Goal: Transaction & Acquisition: Purchase product/service

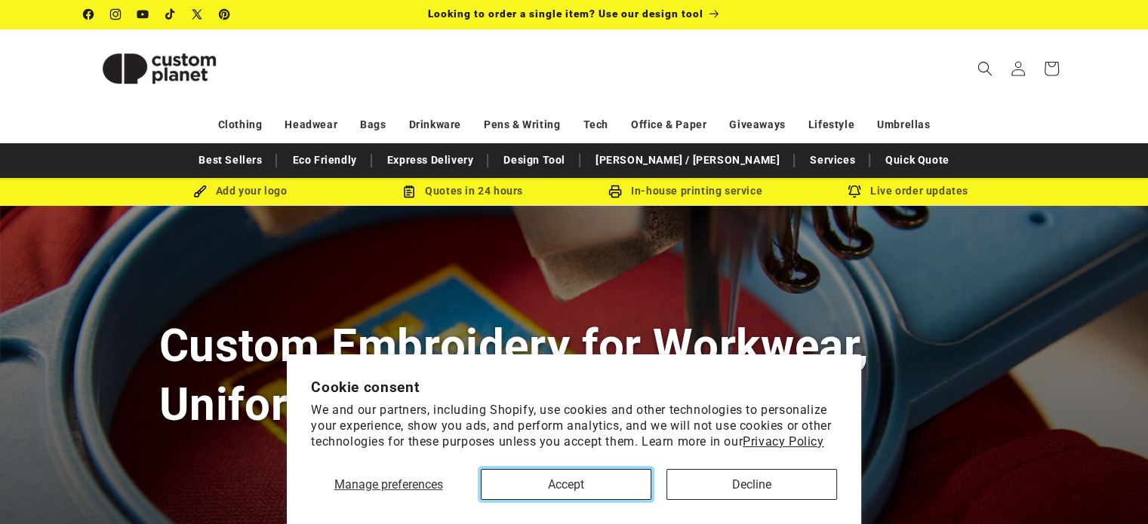
click at [567, 489] on button "Accept" at bounding box center [566, 484] width 171 height 31
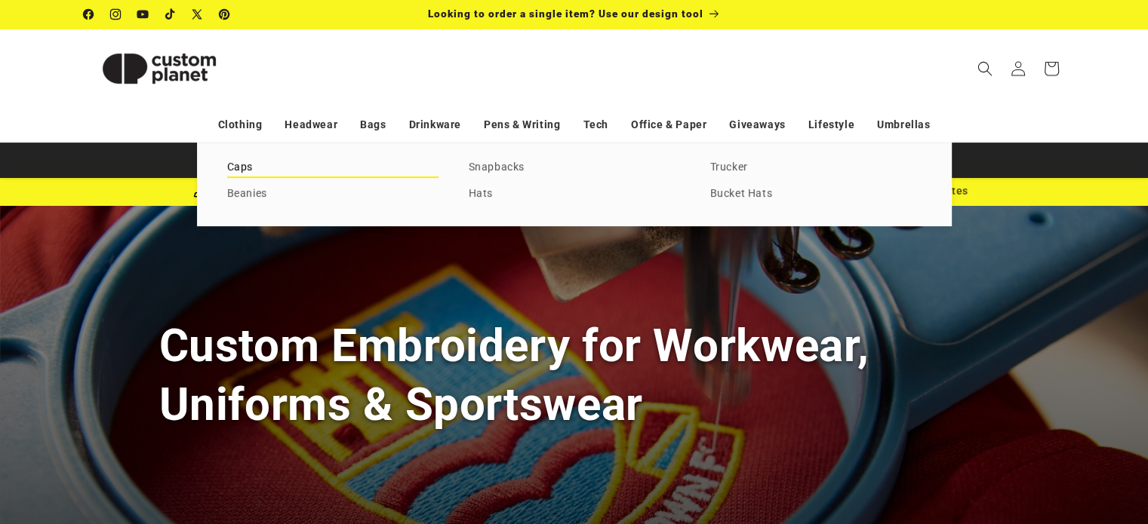
click at [240, 172] on link "Caps" at bounding box center [332, 168] width 211 height 20
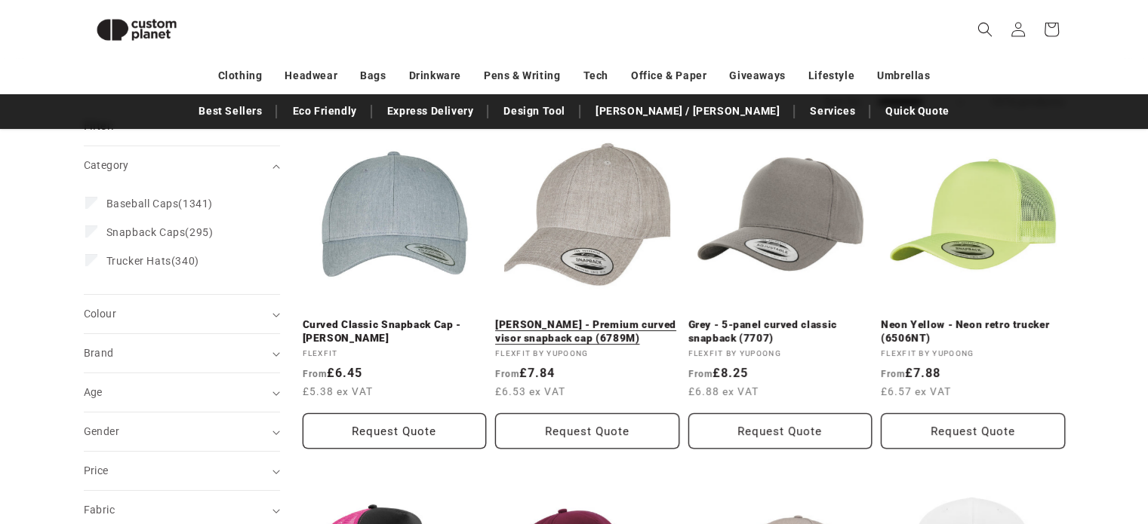
scroll to position [187, 0]
click at [190, 300] on summary "Colour (0)" at bounding box center [182, 315] width 196 height 38
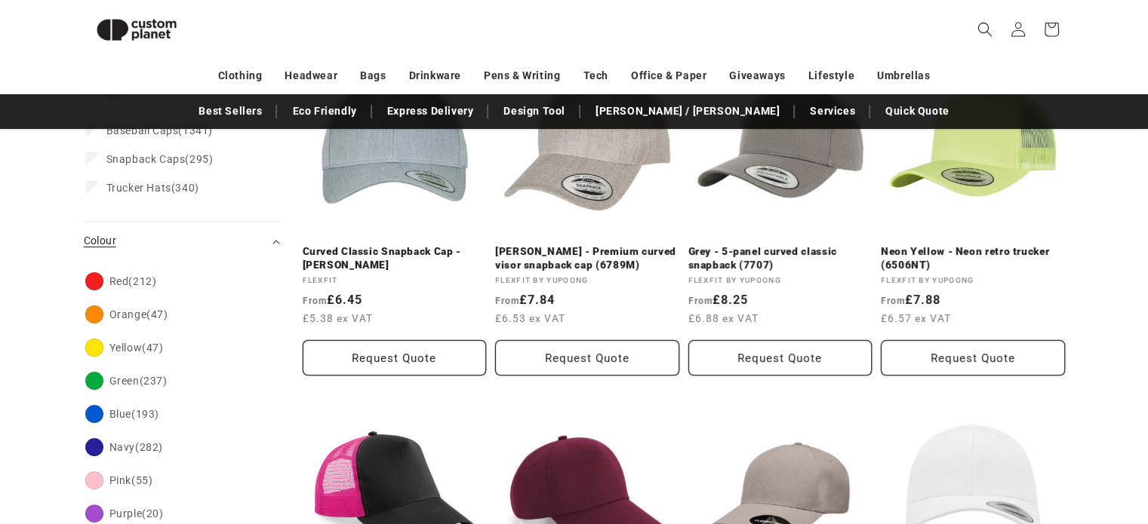
scroll to position [263, 0]
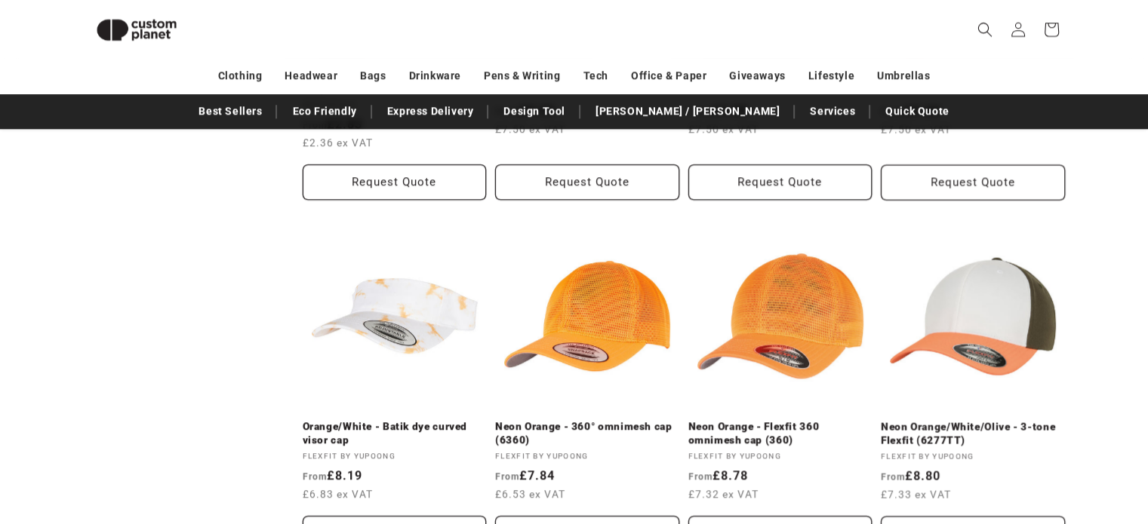
scroll to position [1817, 0]
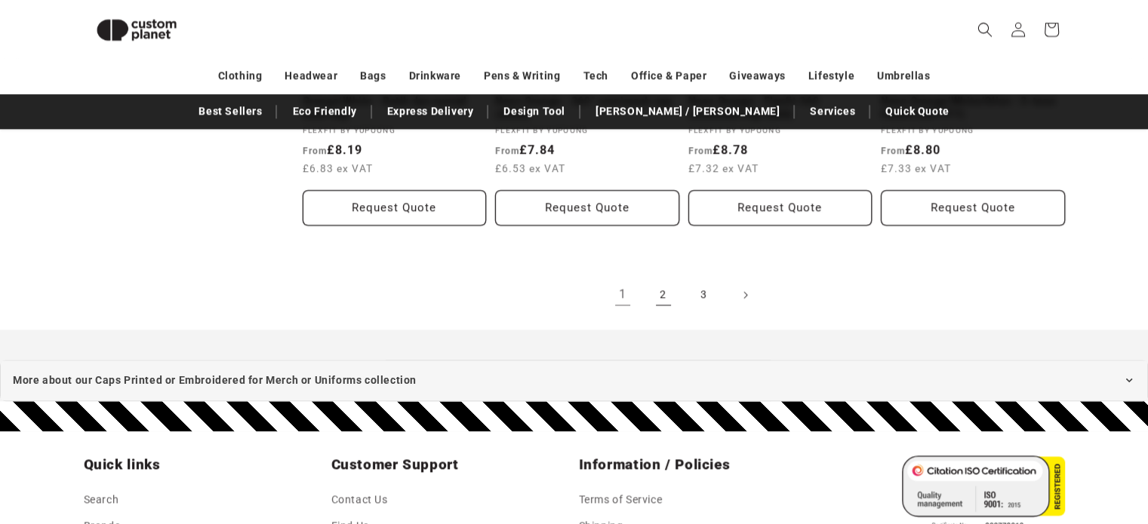
click at [664, 296] on link "2" at bounding box center [663, 294] width 33 height 33
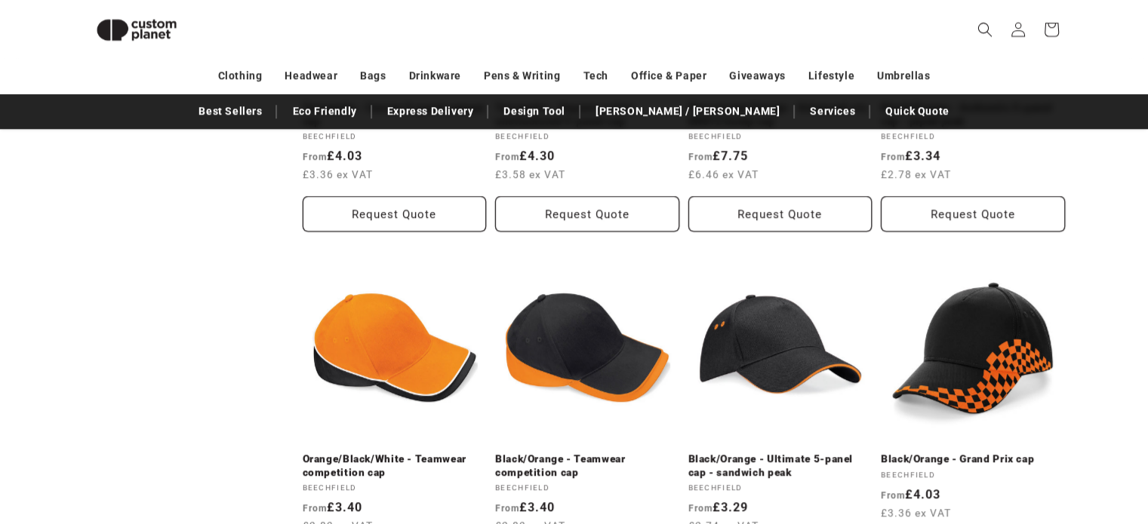
scroll to position [1794, 0]
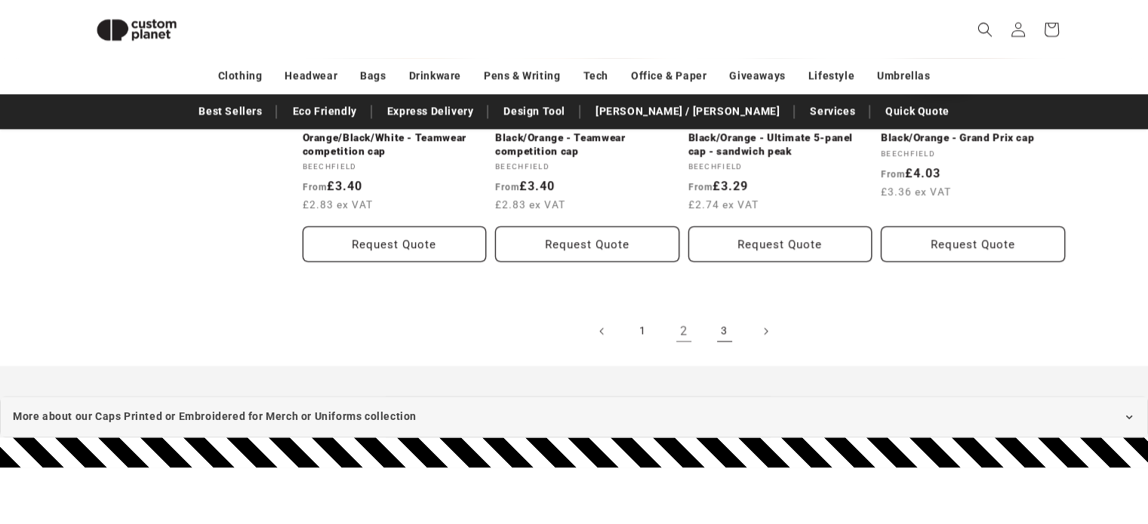
click at [733, 316] on link "3" at bounding box center [724, 331] width 33 height 33
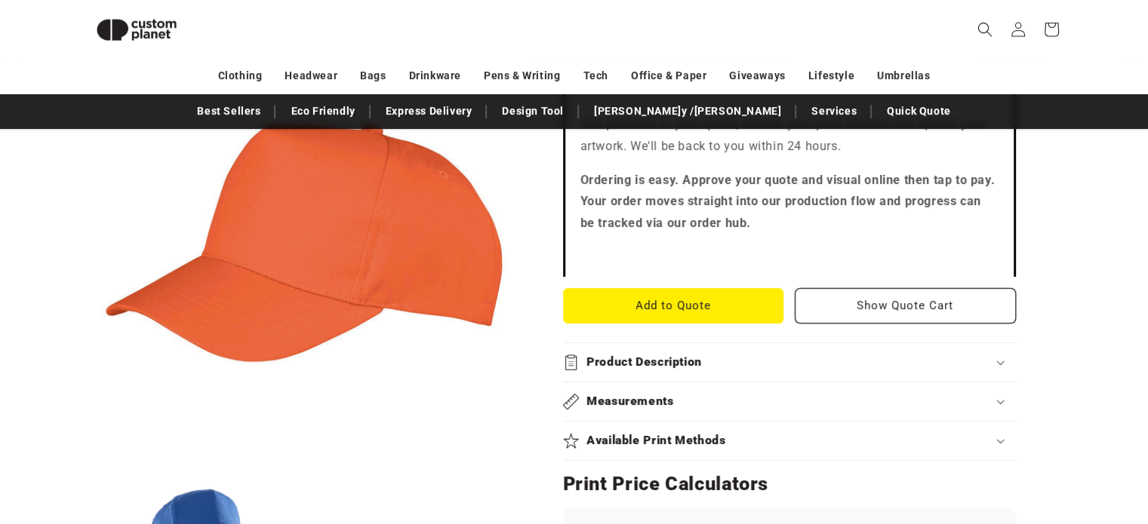
scroll to position [420, 0]
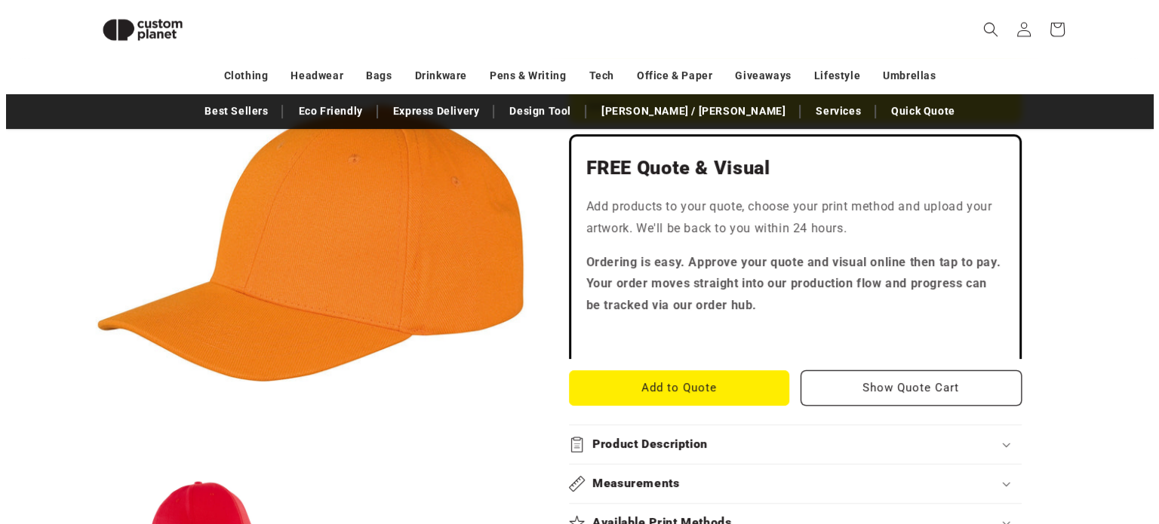
scroll to position [456, 0]
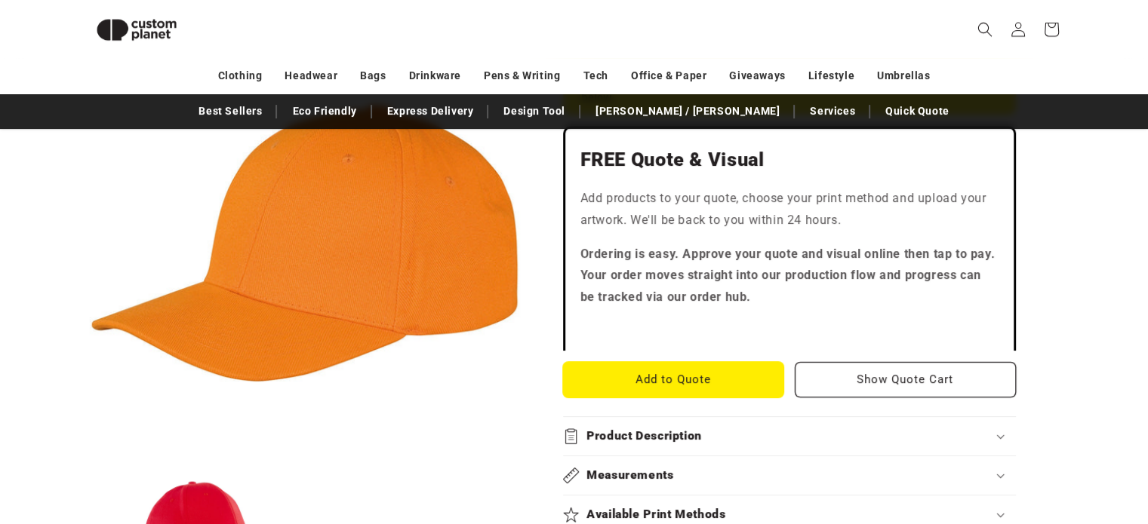
click at [698, 362] on button "Add to Quote" at bounding box center [673, 379] width 221 height 35
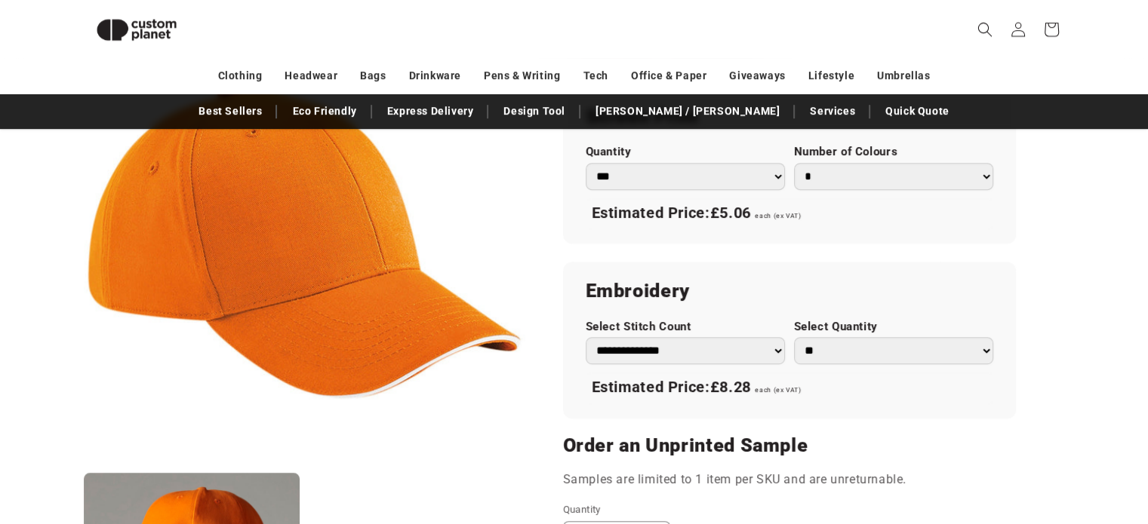
scroll to position [911, 0]
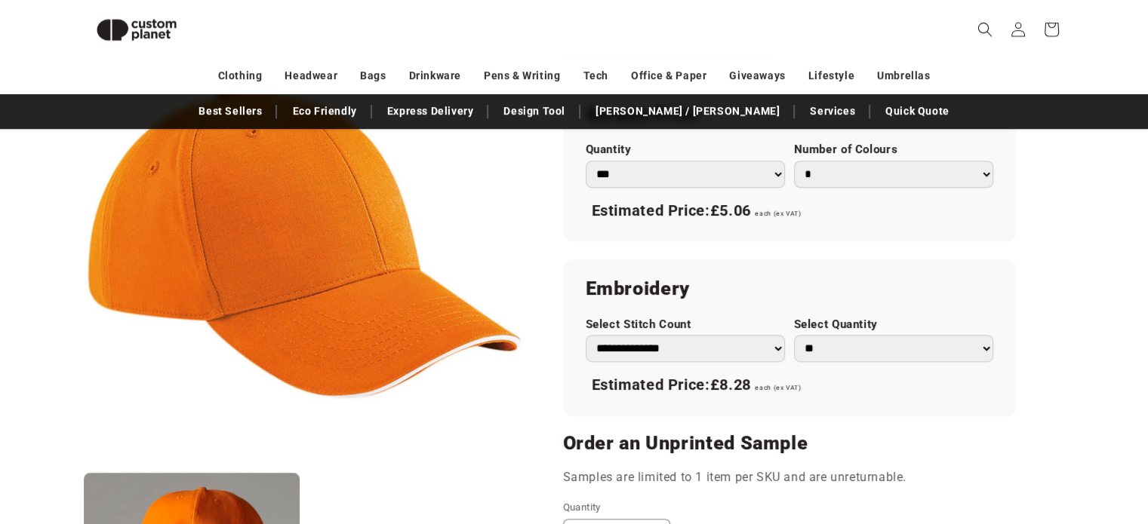
click at [660, 340] on select "**********" at bounding box center [685, 348] width 199 height 27
click at [752, 283] on h2 "Embroidery" at bounding box center [789, 289] width 407 height 24
click at [714, 340] on select "**********" at bounding box center [685, 348] width 199 height 27
select select "**"
click at [586, 335] on select "**********" at bounding box center [685, 348] width 199 height 27
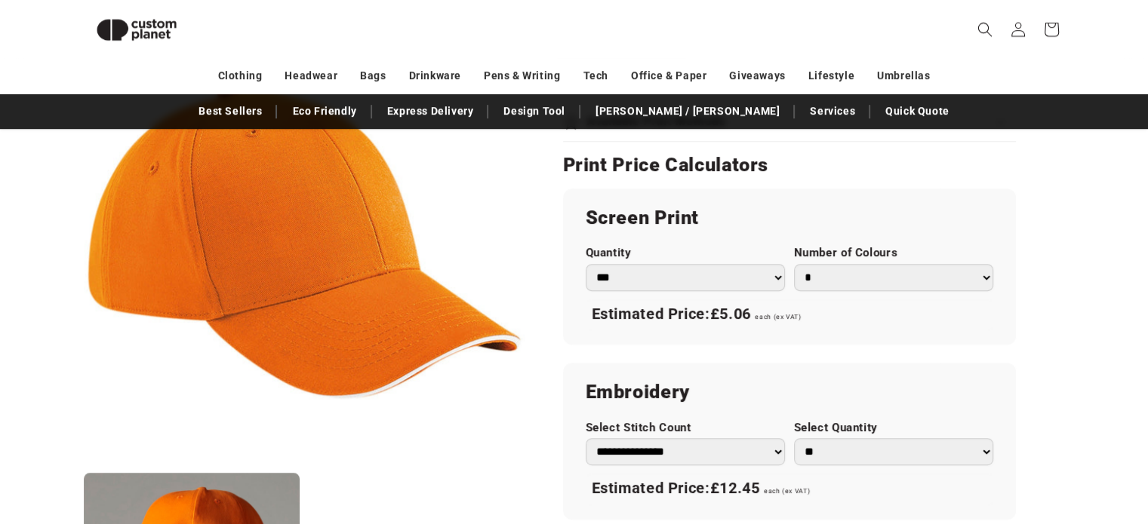
scroll to position [807, 0]
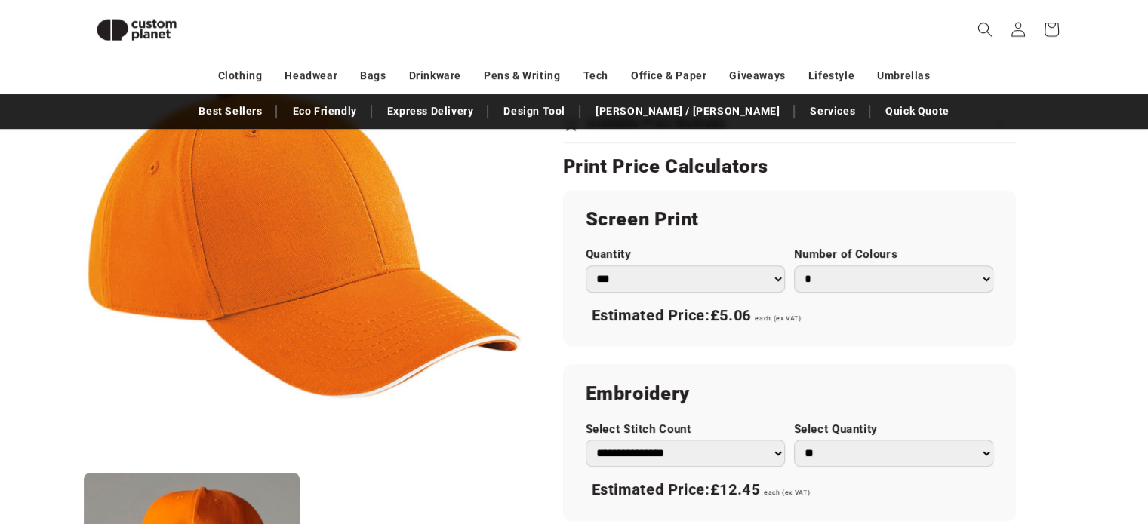
click at [732, 275] on select "*** *** *** **** **** **** ***** *****" at bounding box center [685, 279] width 199 height 27
click at [881, 340] on div "Screen Print Quantity *** *** *** **** **** **** ***** ***** Number of Colours …" at bounding box center [789, 268] width 453 height 156
click at [653, 289] on select "*** *** *** **** **** **** ***** *****" at bounding box center [685, 279] width 199 height 27
select select "**"
click at [586, 266] on select "*** *** *** **** **** **** ***** *****" at bounding box center [685, 279] width 199 height 27
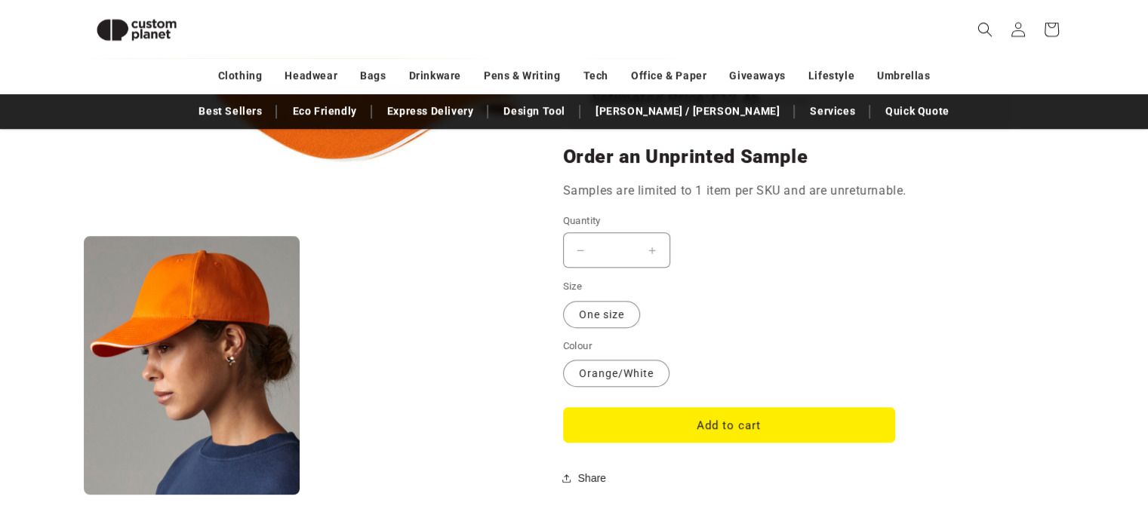
scroll to position [1196, 0]
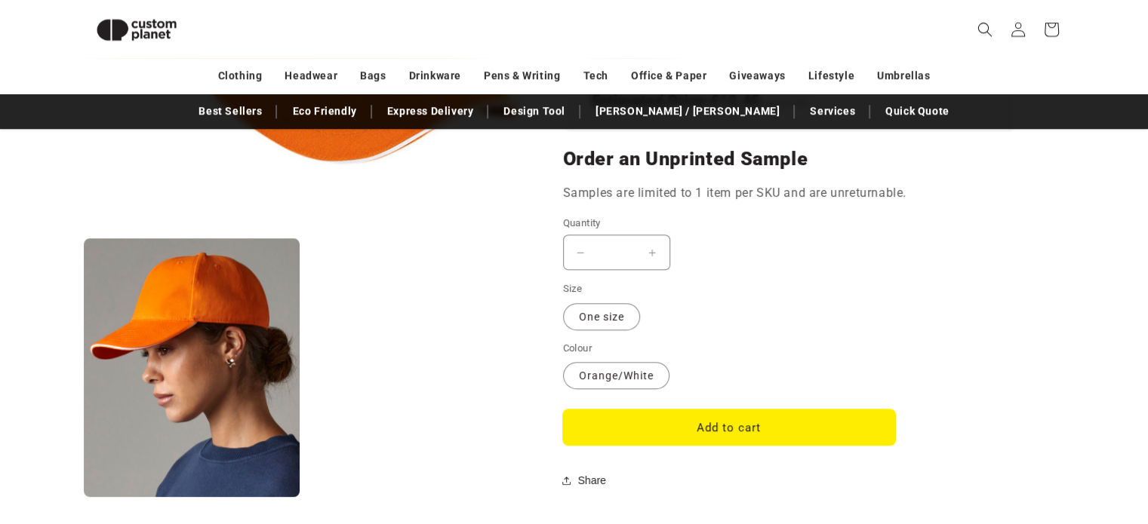
click at [705, 414] on button "Add to cart" at bounding box center [729, 427] width 332 height 35
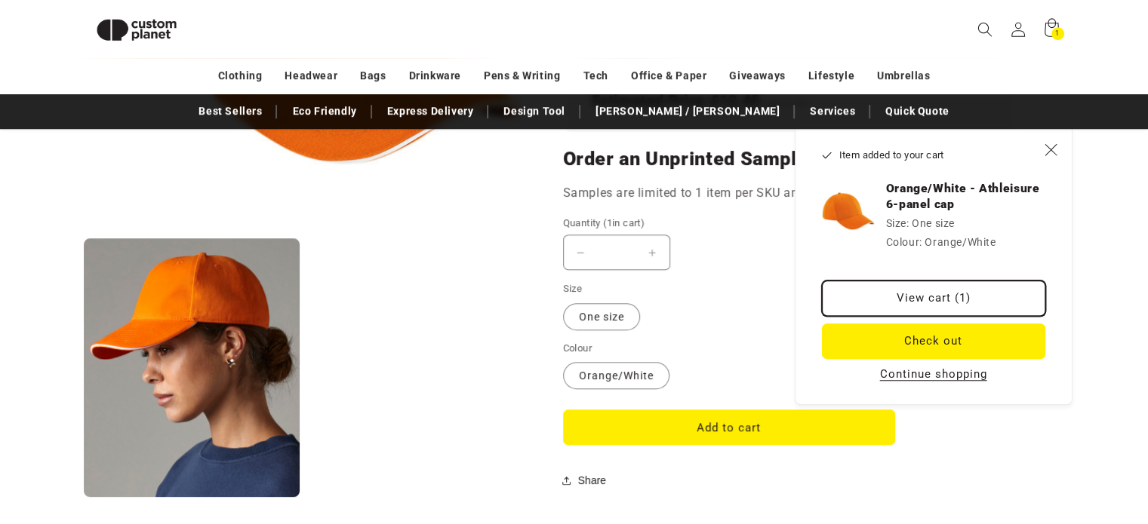
click at [915, 289] on link "View cart (1)" at bounding box center [933, 298] width 223 height 35
click at [1055, 149] on icon "Close" at bounding box center [1051, 150] width 14 height 14
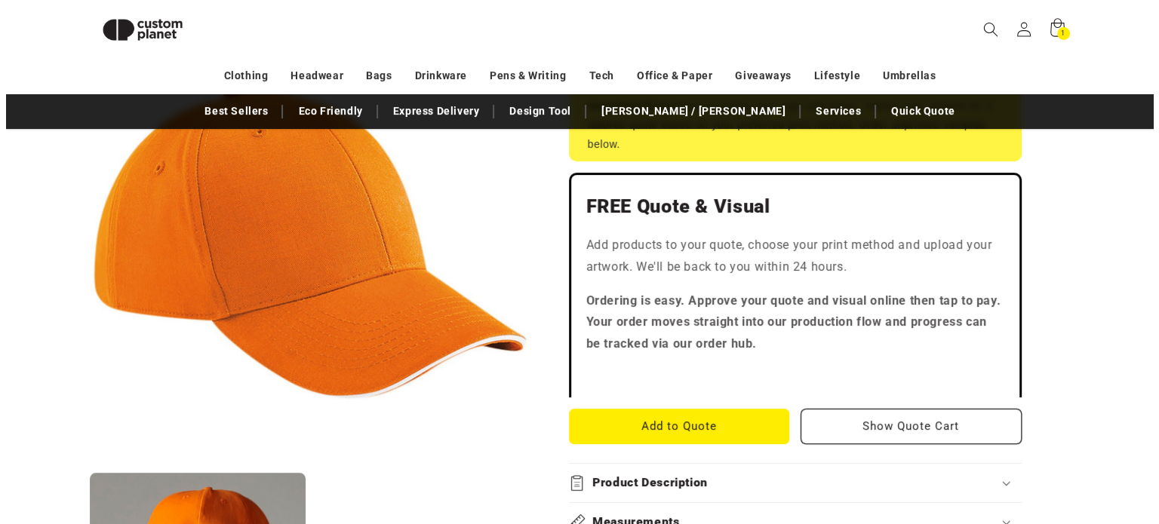
scroll to position [369, 0]
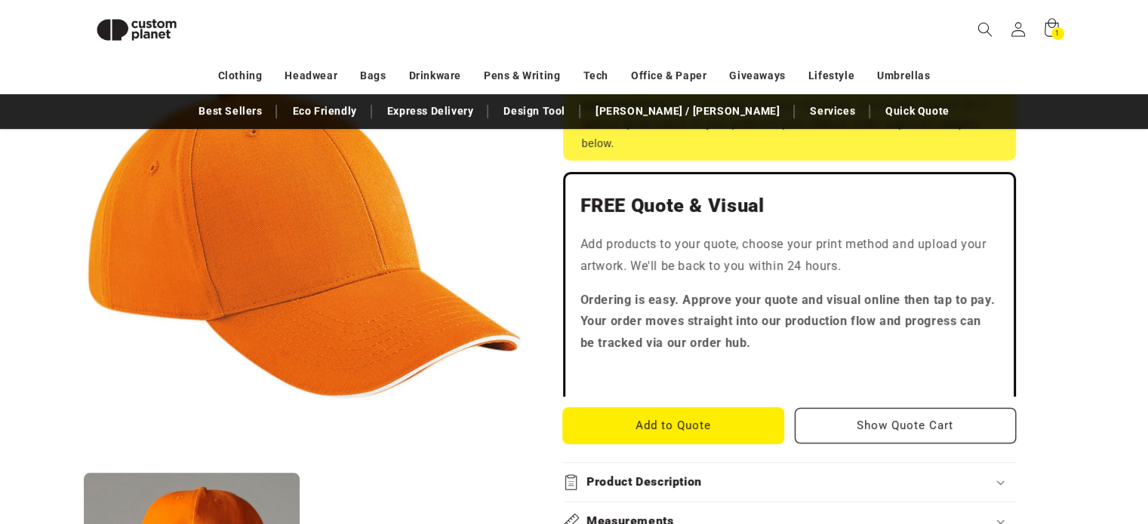
click at [699, 429] on button "Add to Quote" at bounding box center [673, 425] width 221 height 35
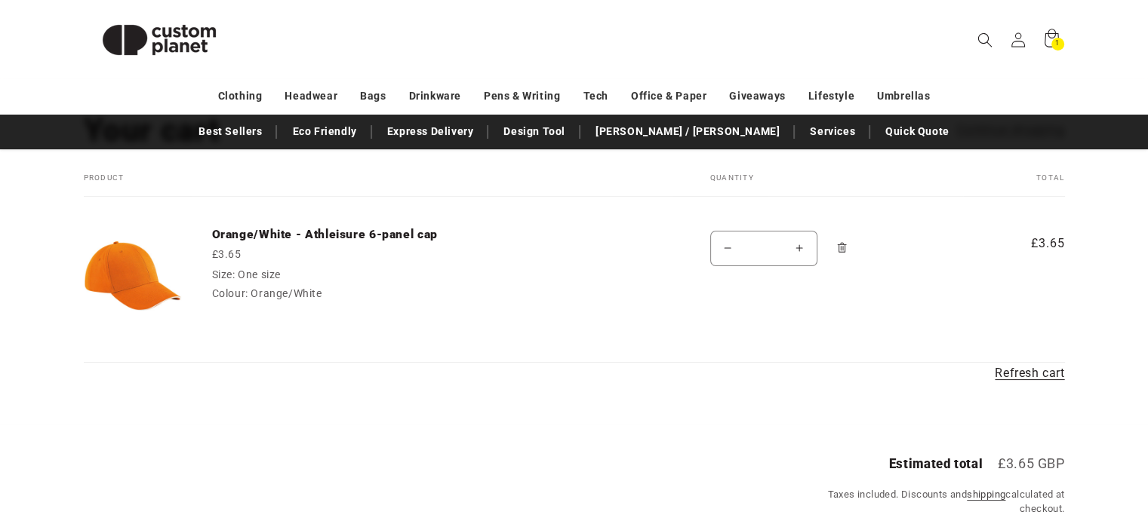
scroll to position [148, 0]
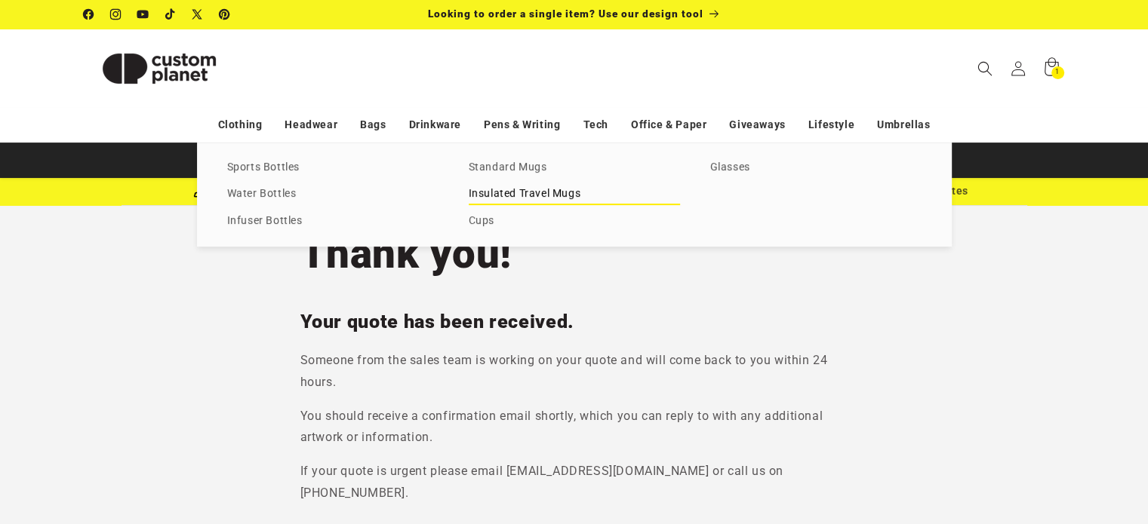
click at [541, 192] on link "Insulated Travel Mugs" at bounding box center [574, 194] width 211 height 20
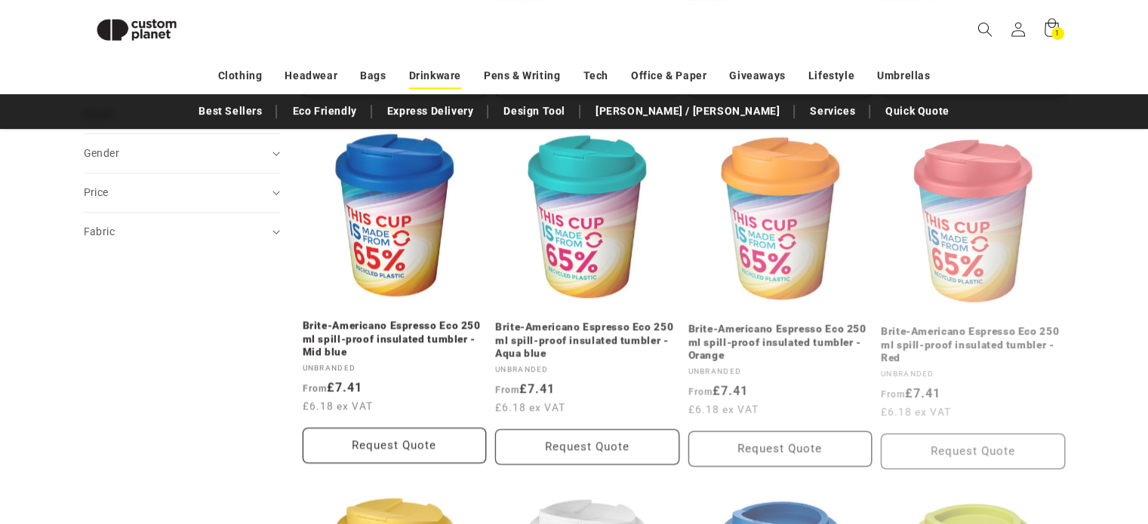
scroll to position [555, 0]
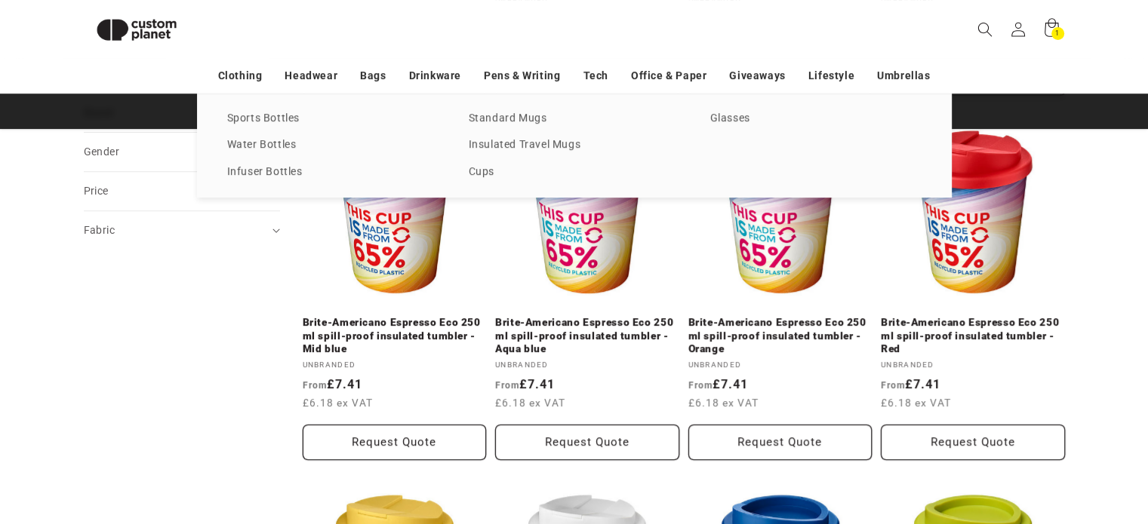
click at [260, 134] on div "Sports Bottles Water Bottles Infuser Bottles Standard Mugs Insulated Travel Mug…" at bounding box center [574, 146] width 755 height 104
click at [263, 147] on link "Water Bottles" at bounding box center [332, 145] width 211 height 20
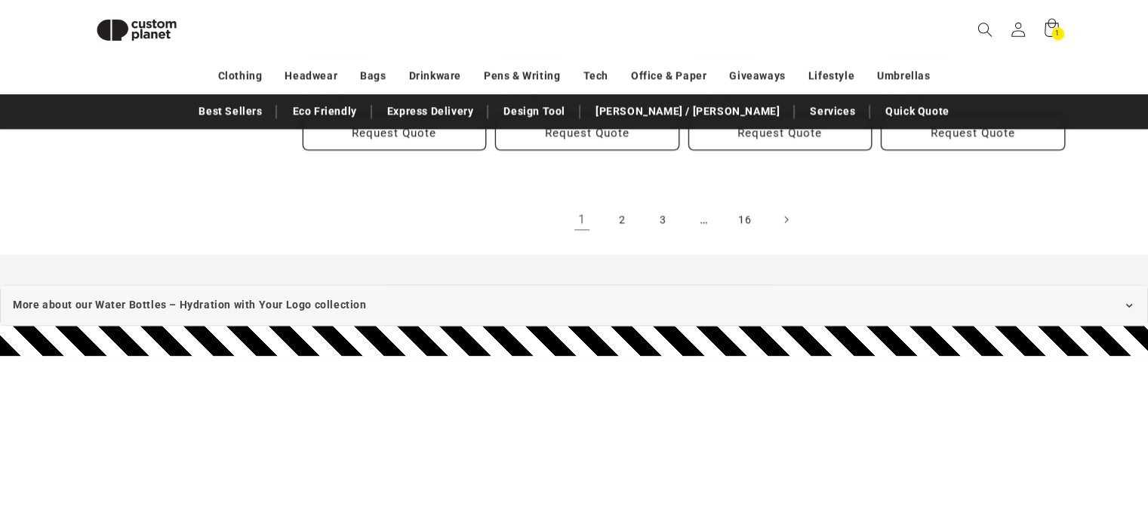
scroll to position [1962, 0]
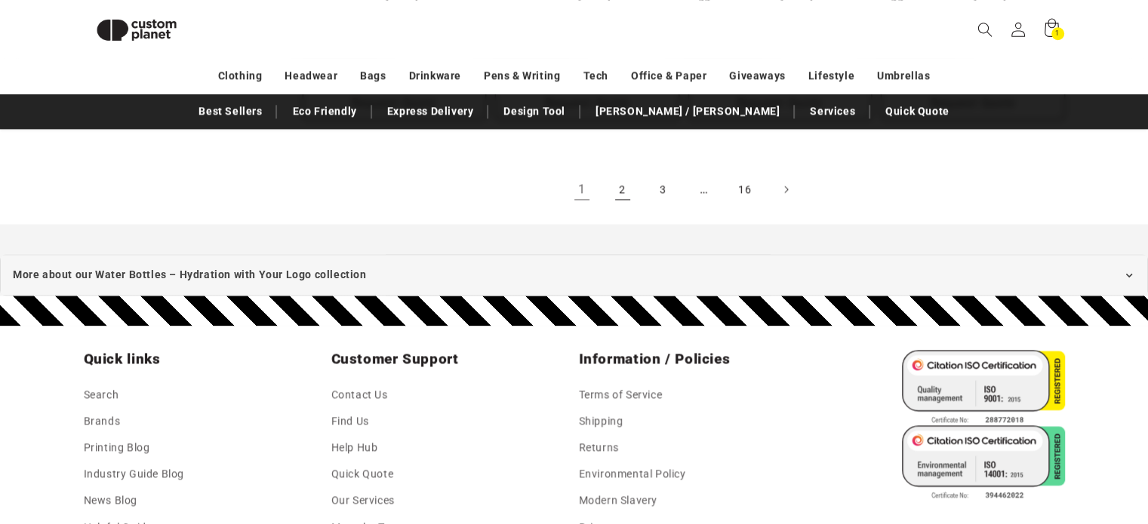
click at [617, 183] on link "2" at bounding box center [622, 189] width 33 height 33
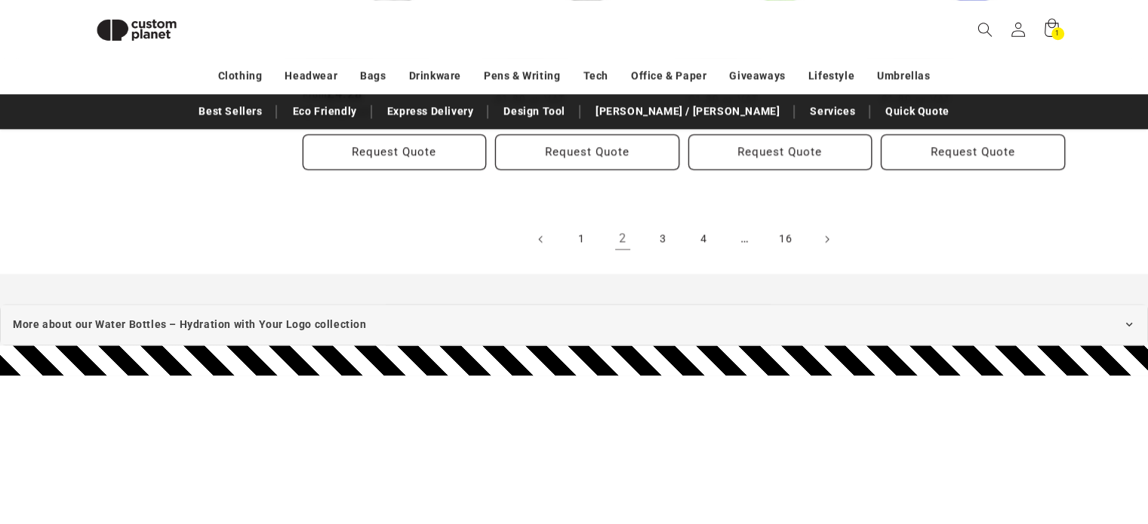
scroll to position [1932, 0]
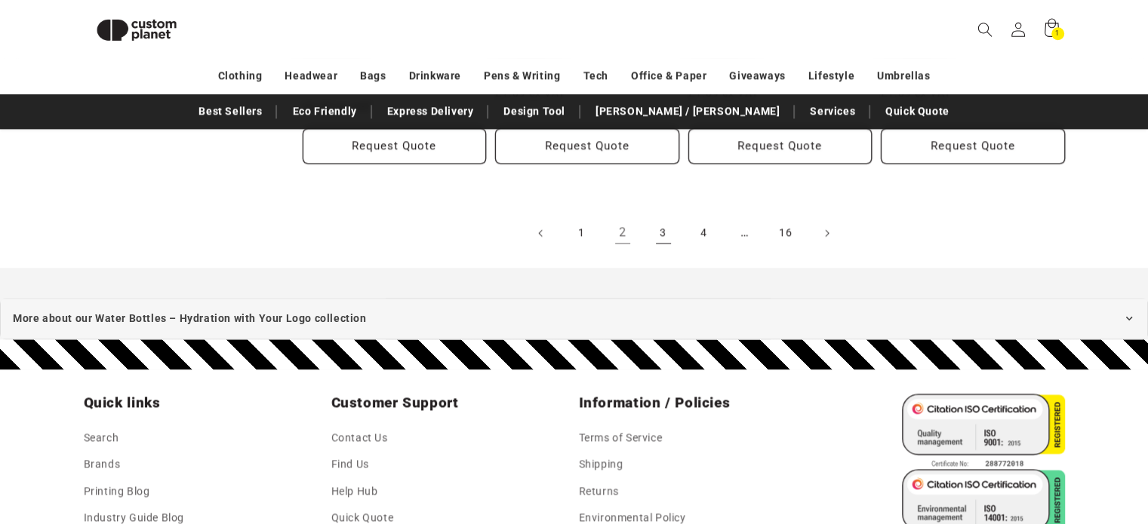
click at [664, 228] on link "3" at bounding box center [663, 233] width 33 height 33
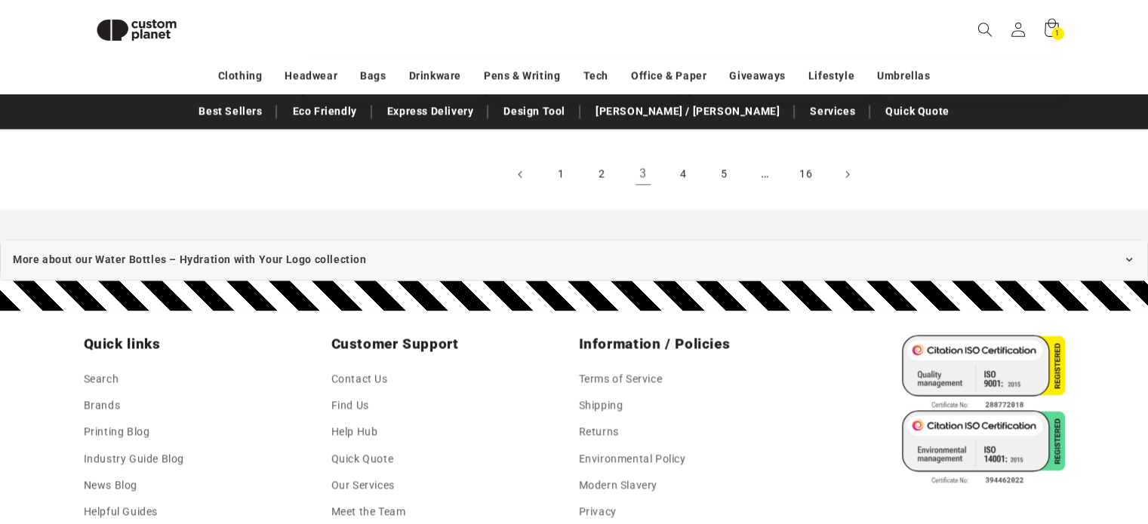
scroll to position [1965, 0]
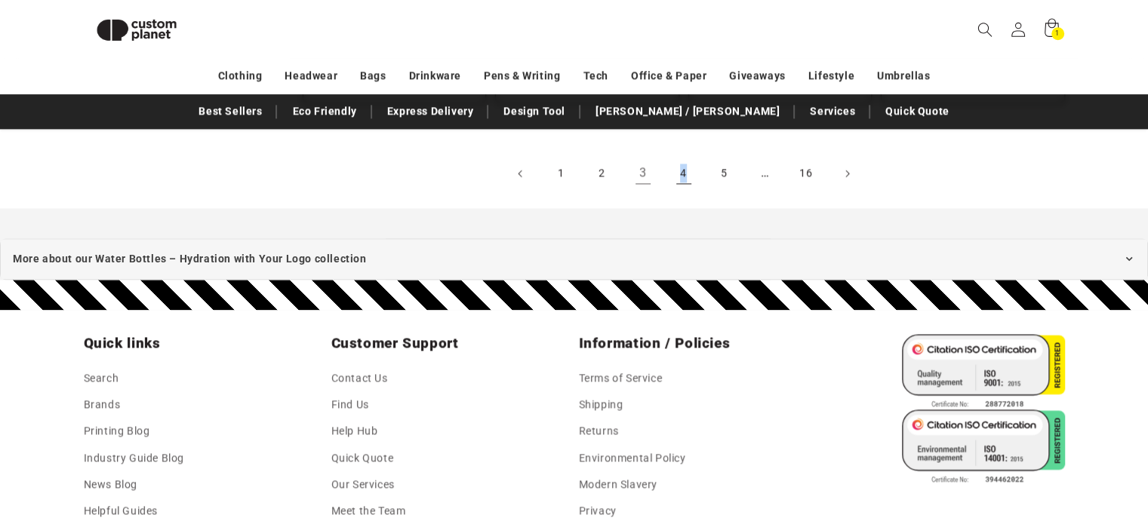
drag, startPoint x: 679, startPoint y: 347, endPoint x: 686, endPoint y: 186, distance: 160.9
click at [686, 186] on ul "1 2 3 4 5 … 16" at bounding box center [684, 173] width 762 height 33
click at [686, 186] on link "4" at bounding box center [683, 173] width 33 height 33
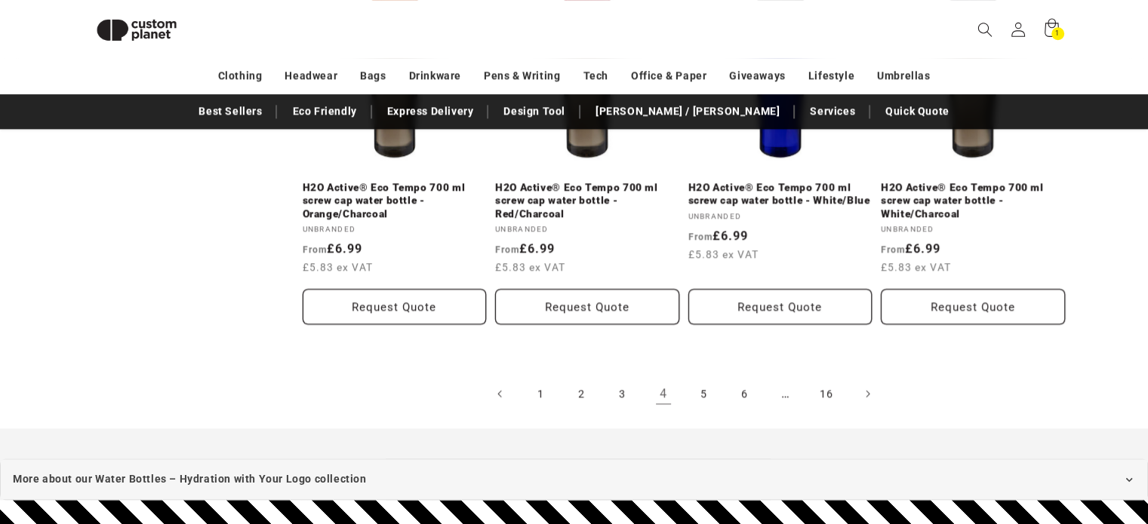
scroll to position [1980, 0]
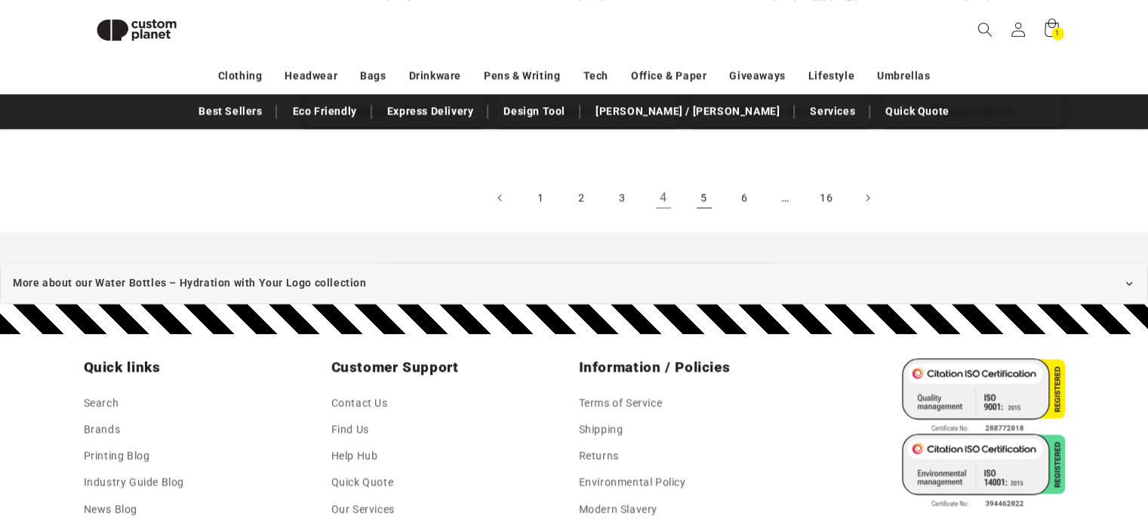
click at [709, 202] on link "5" at bounding box center [703, 197] width 33 height 33
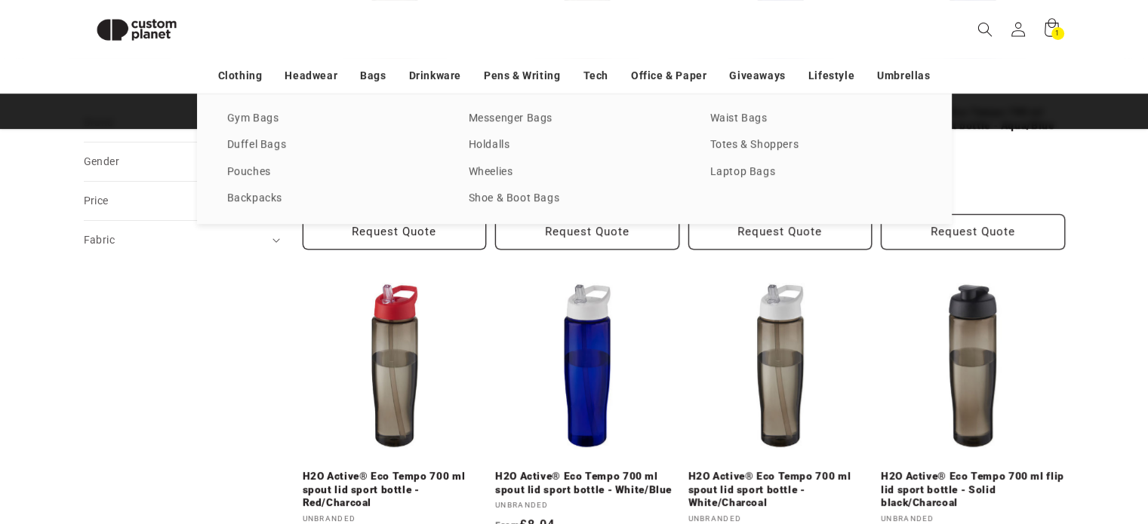
scroll to position [37, 0]
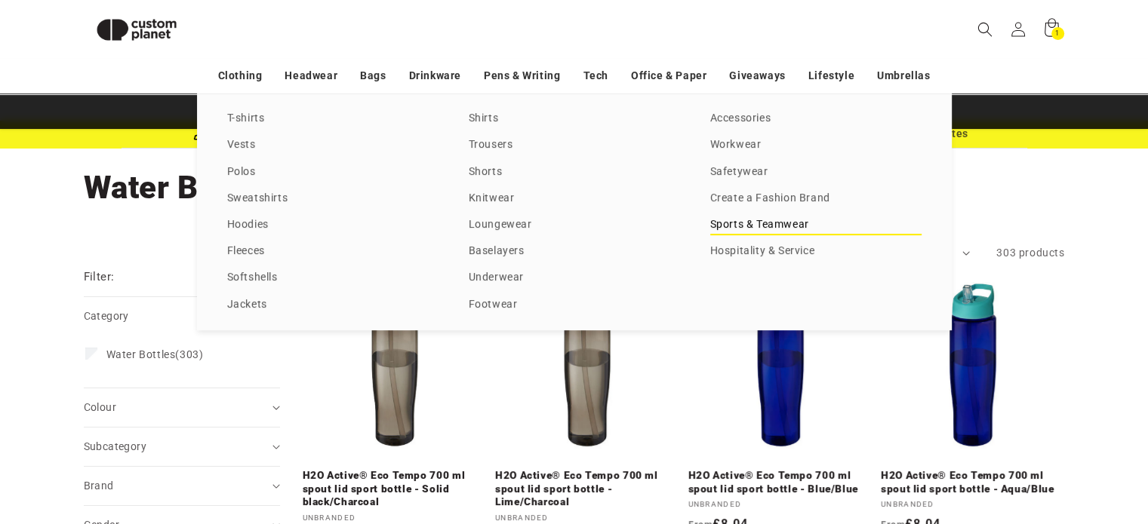
click at [779, 218] on link "Sports & Teamwear" at bounding box center [815, 225] width 211 height 20
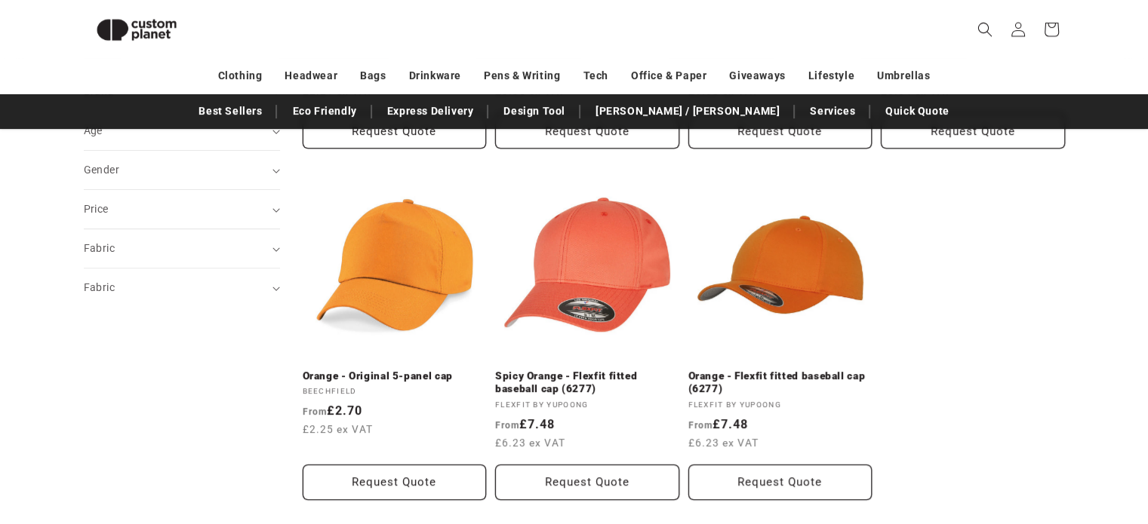
scroll to position [535, 0]
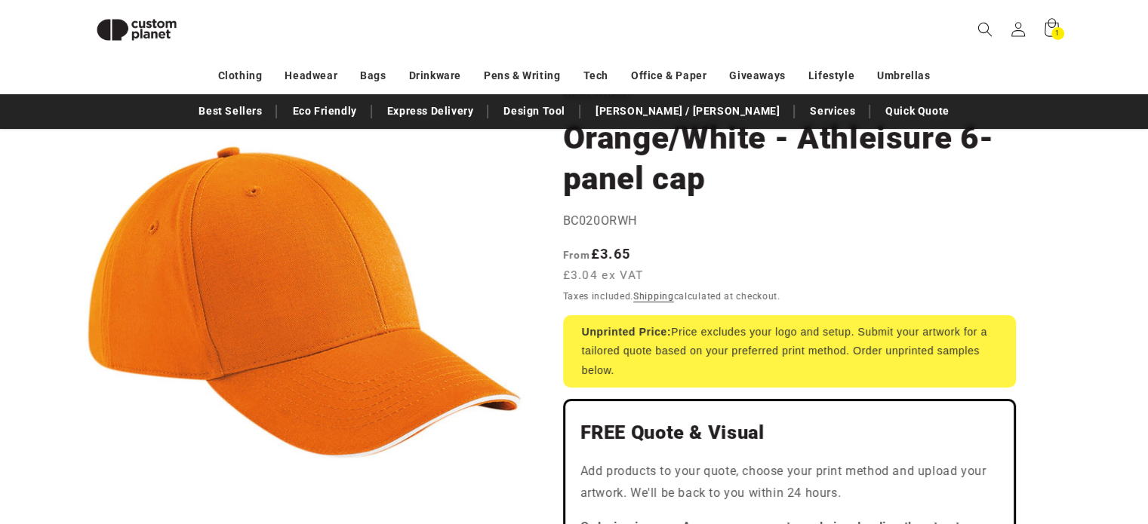
scroll to position [130, 0]
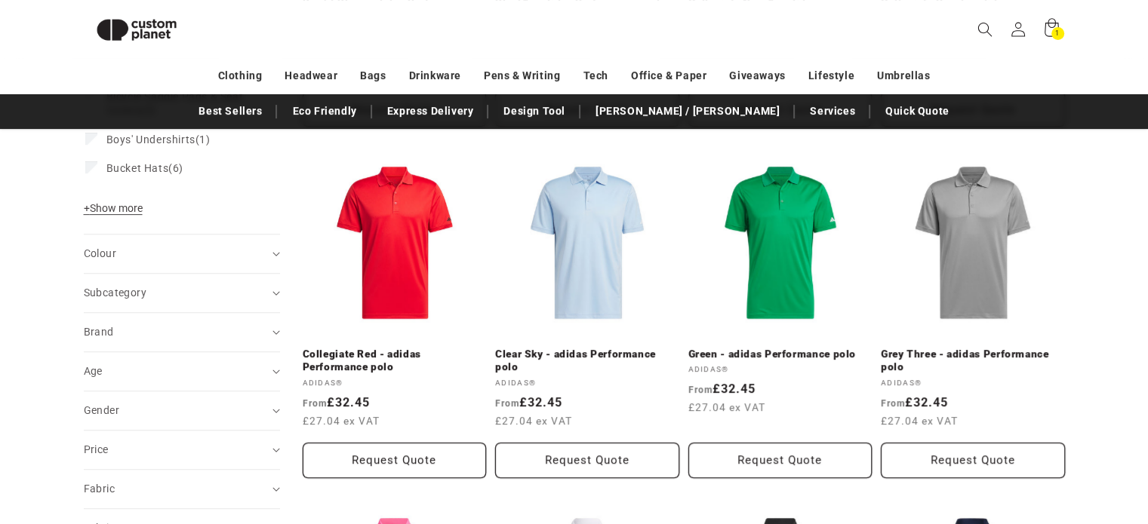
scroll to position [510, 0]
click at [149, 259] on div "Colour (0)" at bounding box center [175, 254] width 183 height 16
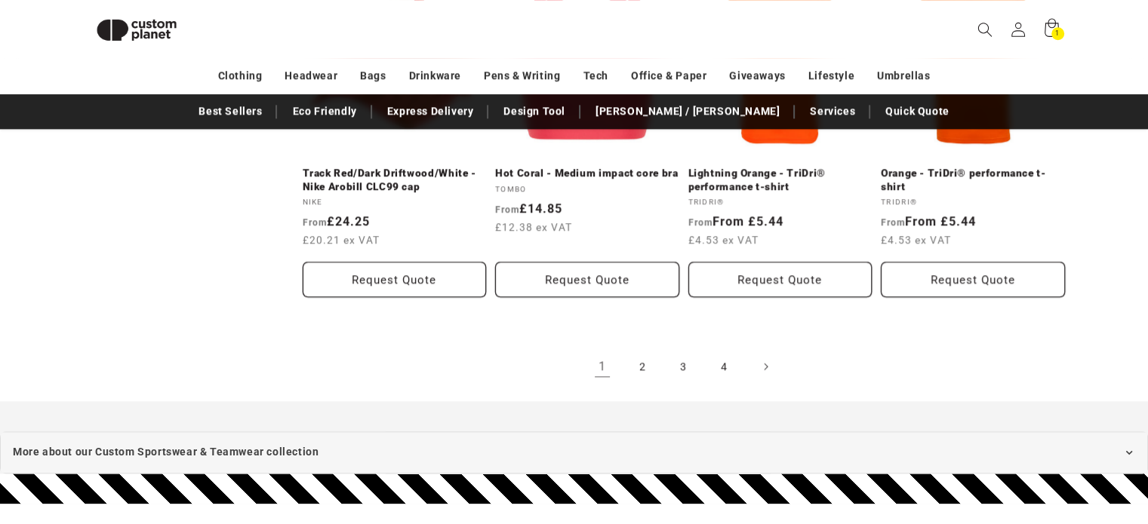
scroll to position [1760, 0]
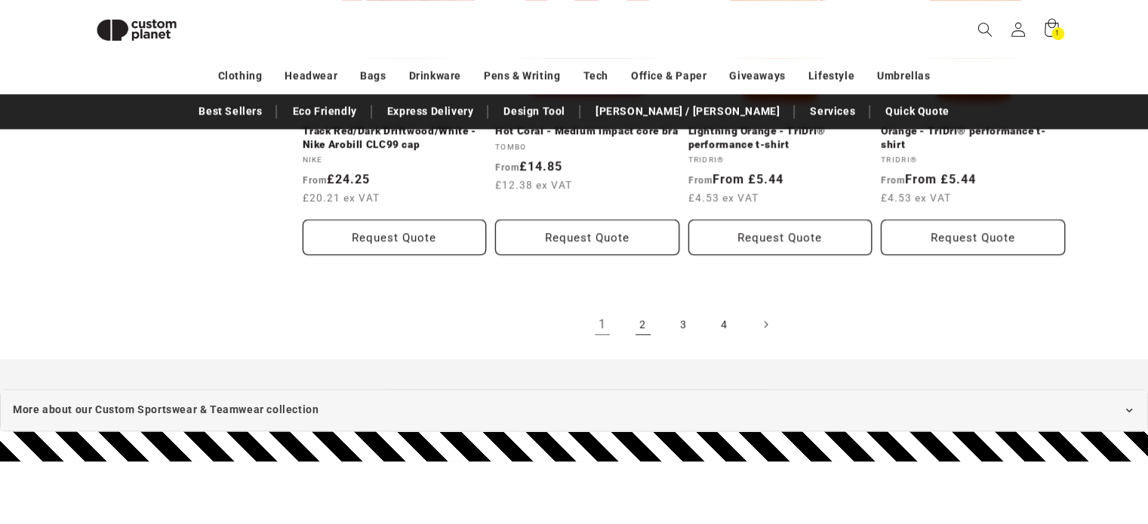
click at [637, 325] on link "2" at bounding box center [642, 324] width 33 height 33
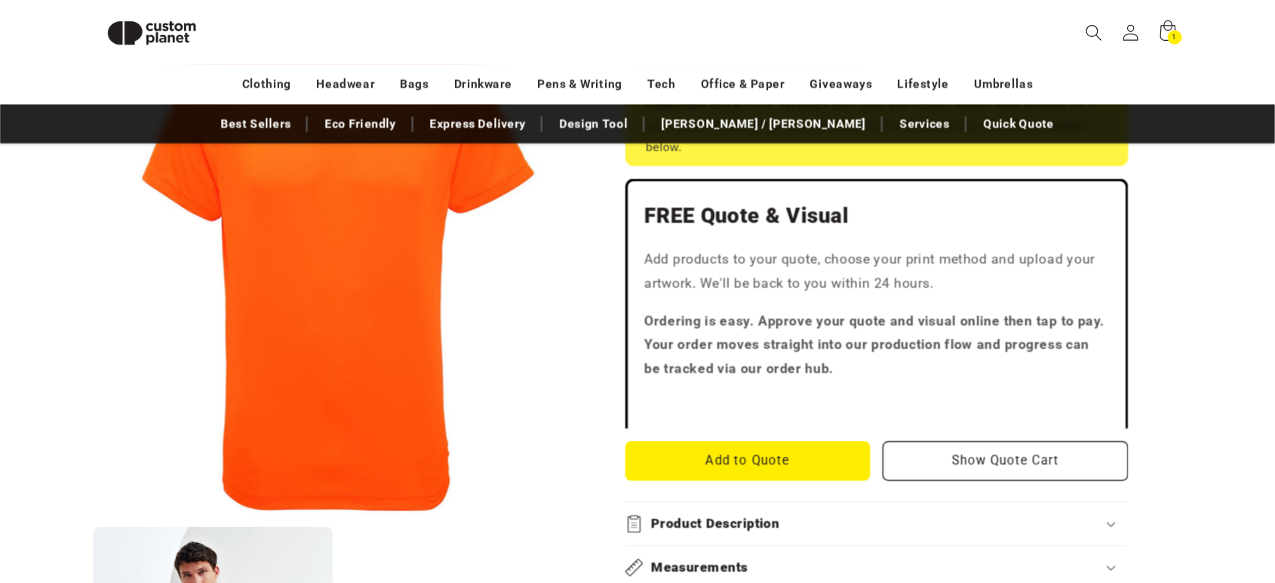
scroll to position [380, 0]
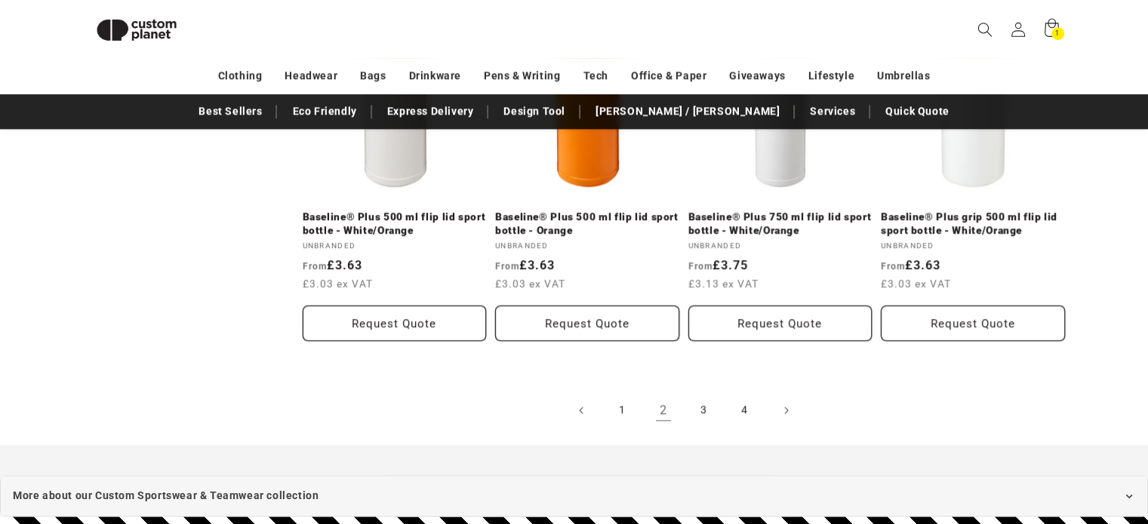
scroll to position [1603, 0]
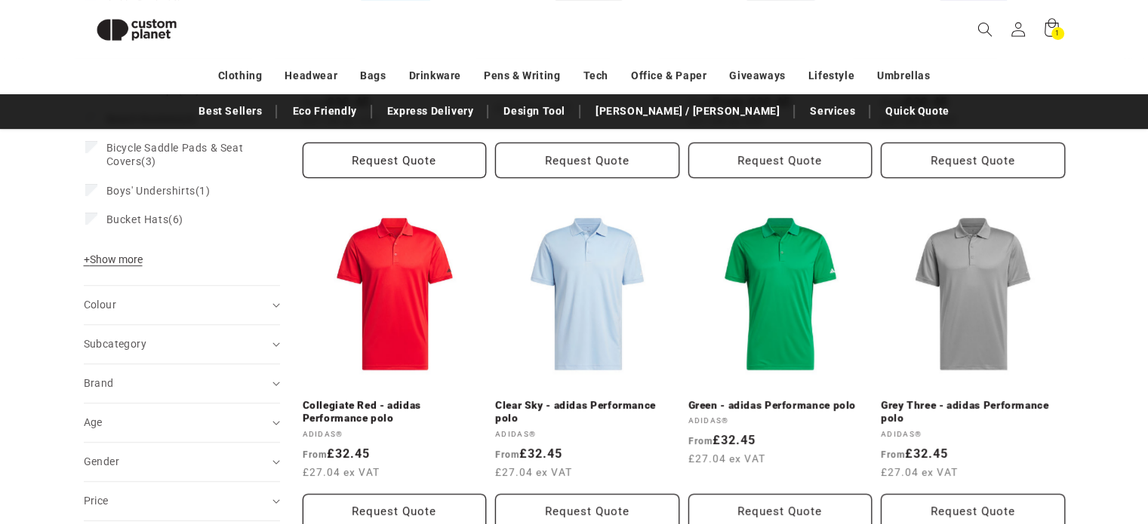
scroll to position [504, 0]
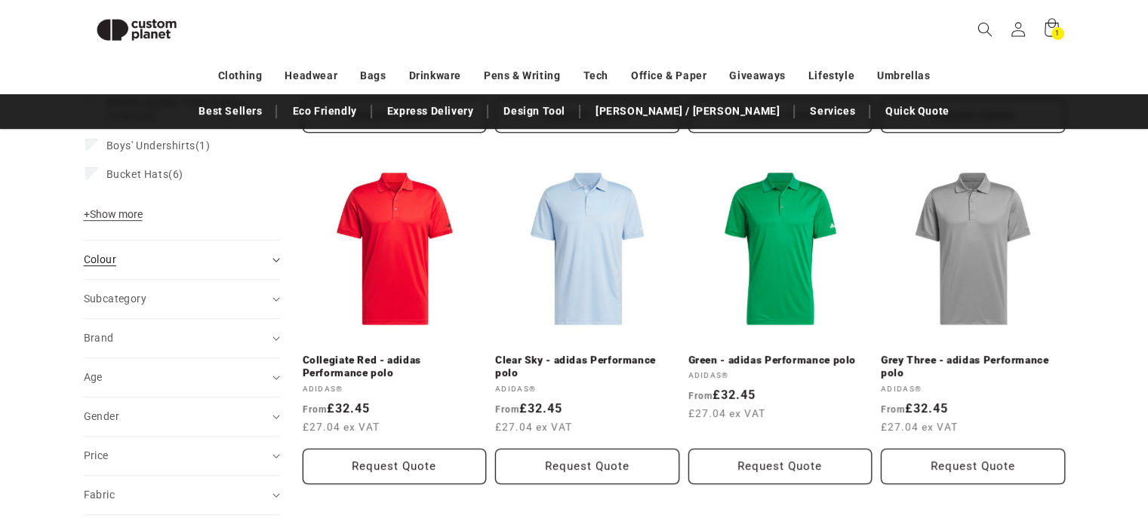
click at [161, 266] on div "Colour (0)" at bounding box center [175, 260] width 183 height 16
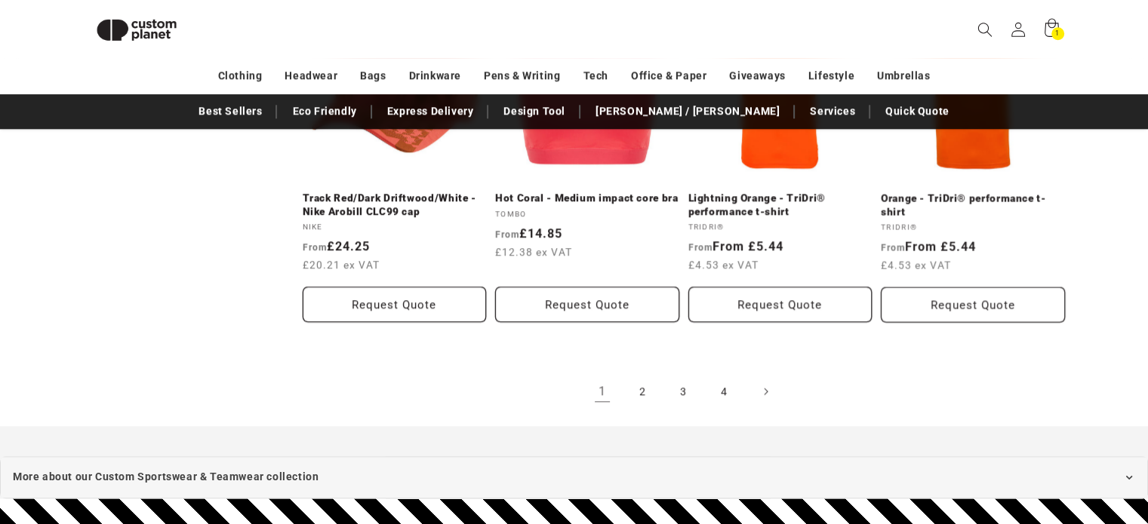
scroll to position [1705, 0]
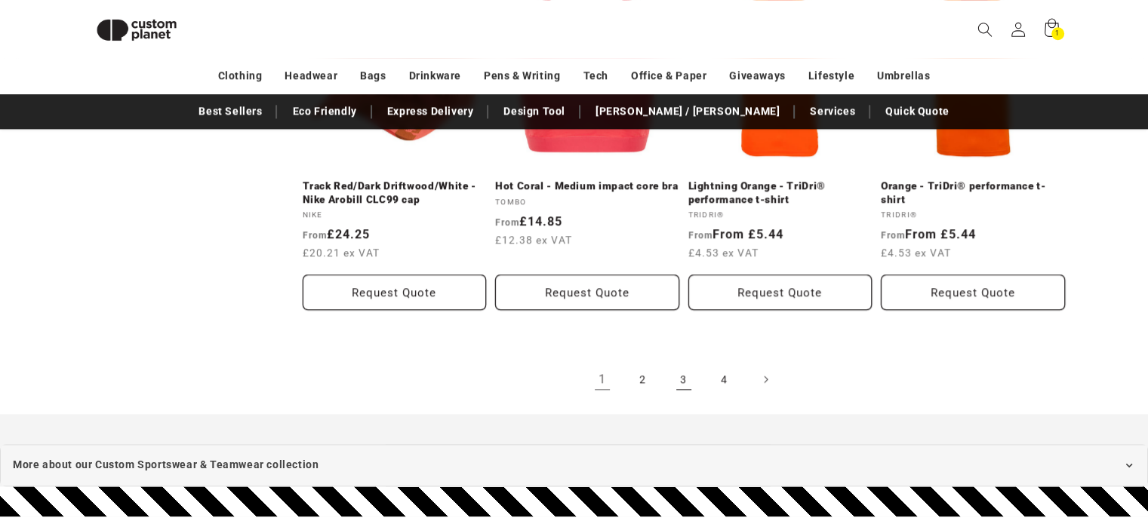
click at [679, 373] on link "3" at bounding box center [683, 379] width 33 height 33
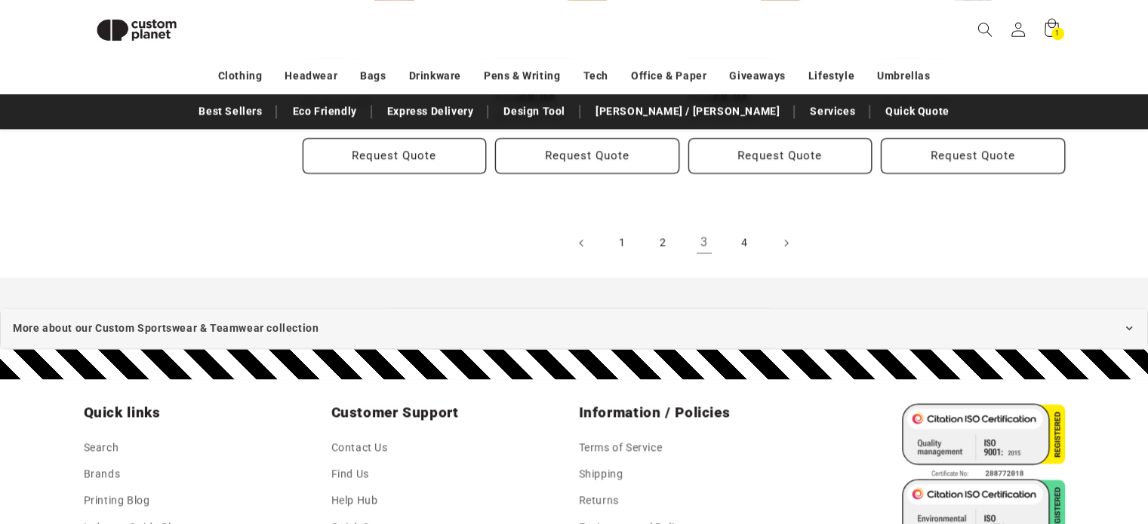
scroll to position [1933, 0]
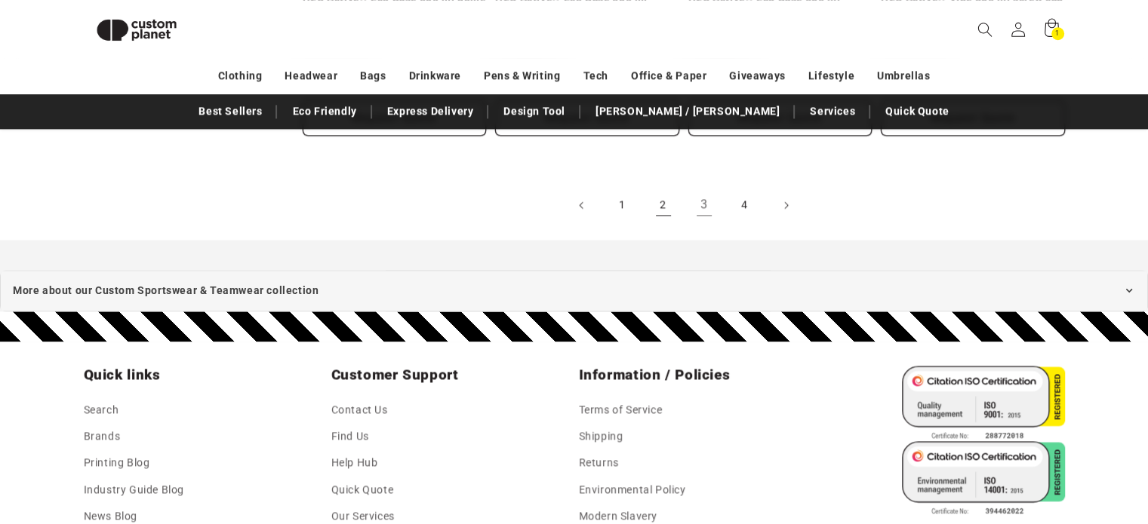
click at [665, 222] on link "2" at bounding box center [663, 205] width 33 height 33
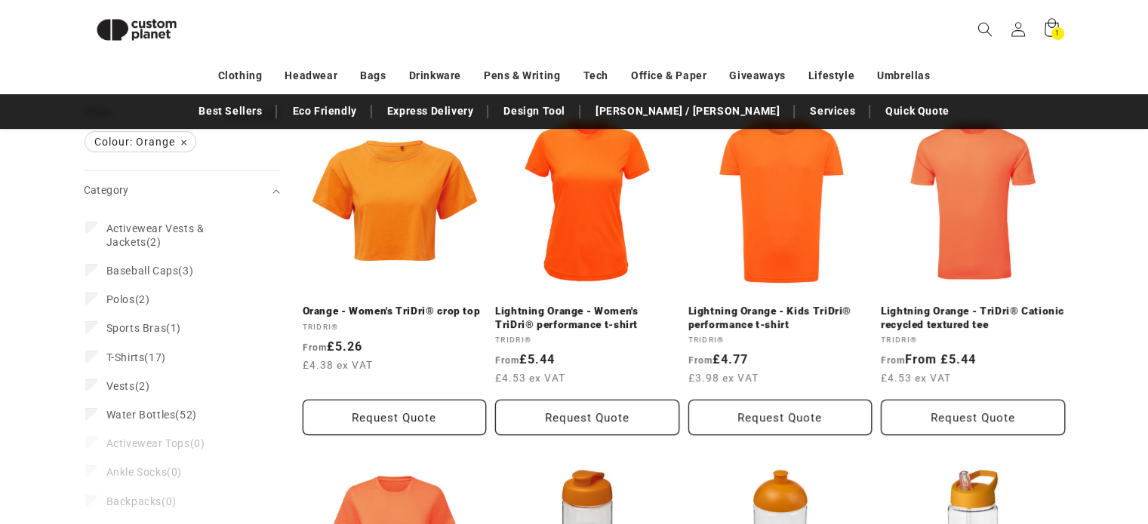
scroll to position [202, 0]
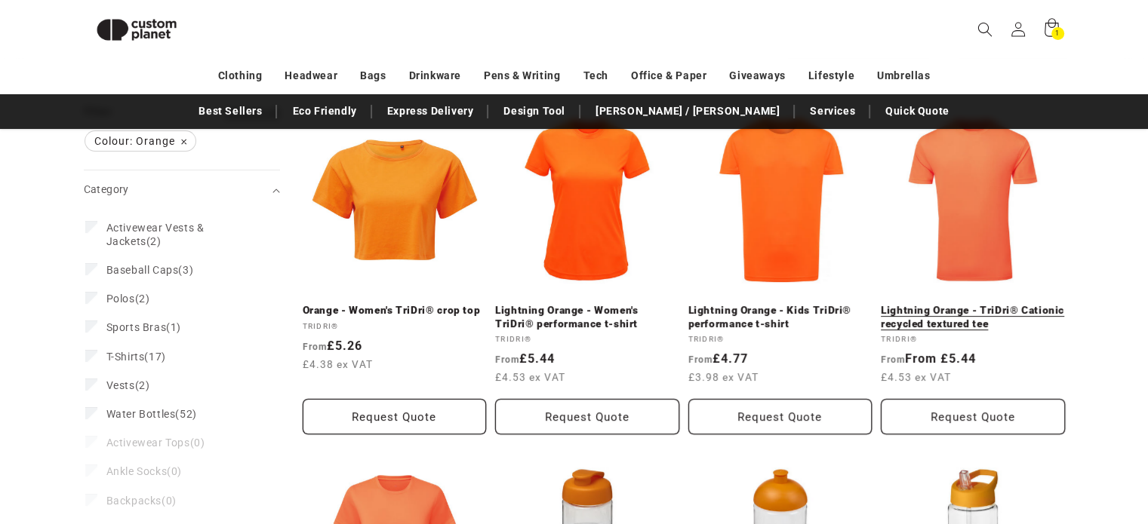
click at [940, 304] on link "Lightning Orange - TriDri® Cationic recycled textured tee" at bounding box center [973, 317] width 184 height 26
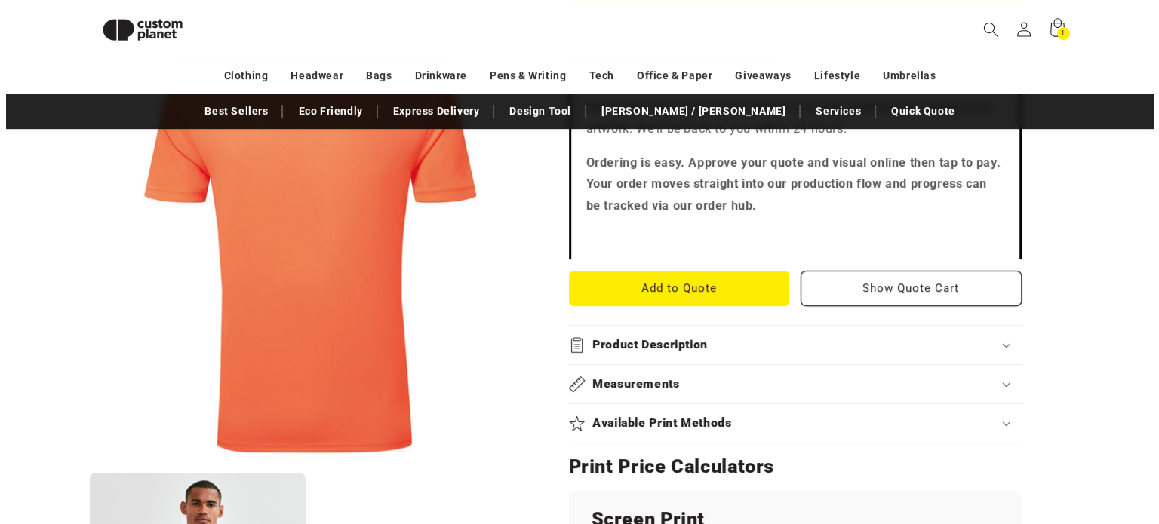
scroll to position [601, 0]
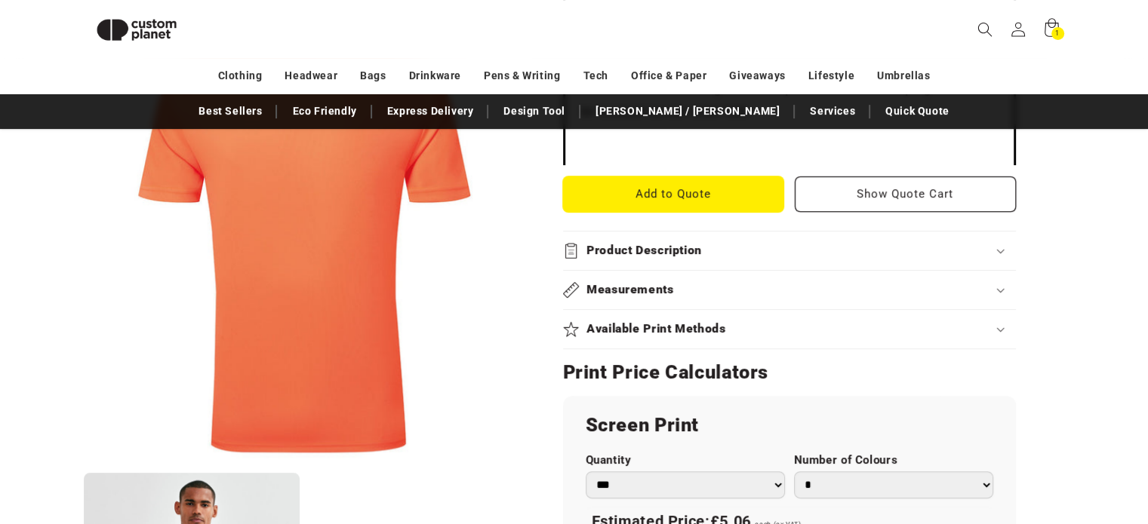
click at [690, 206] on button "Add to Quote" at bounding box center [673, 194] width 221 height 35
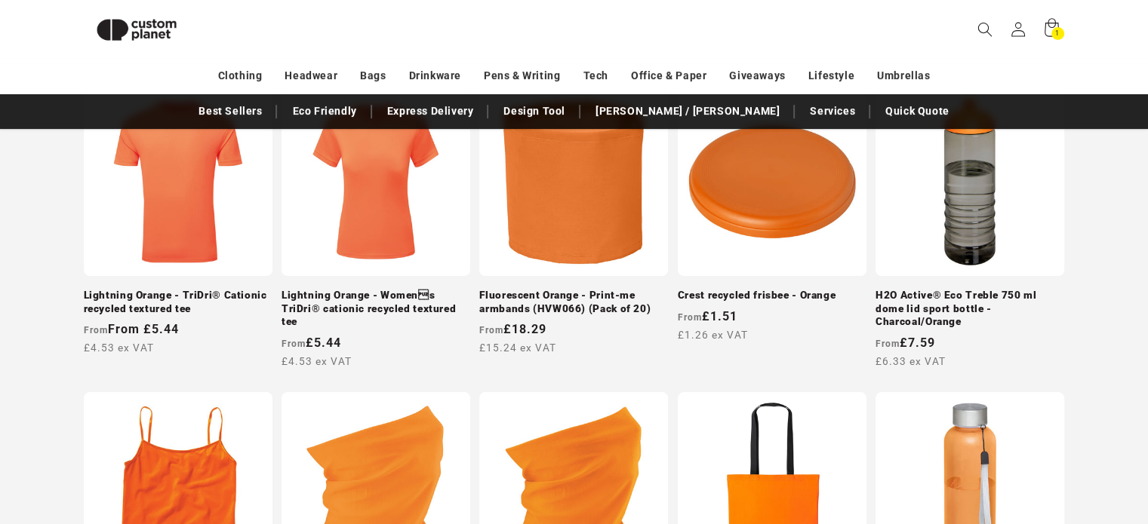
scroll to position [293, 0]
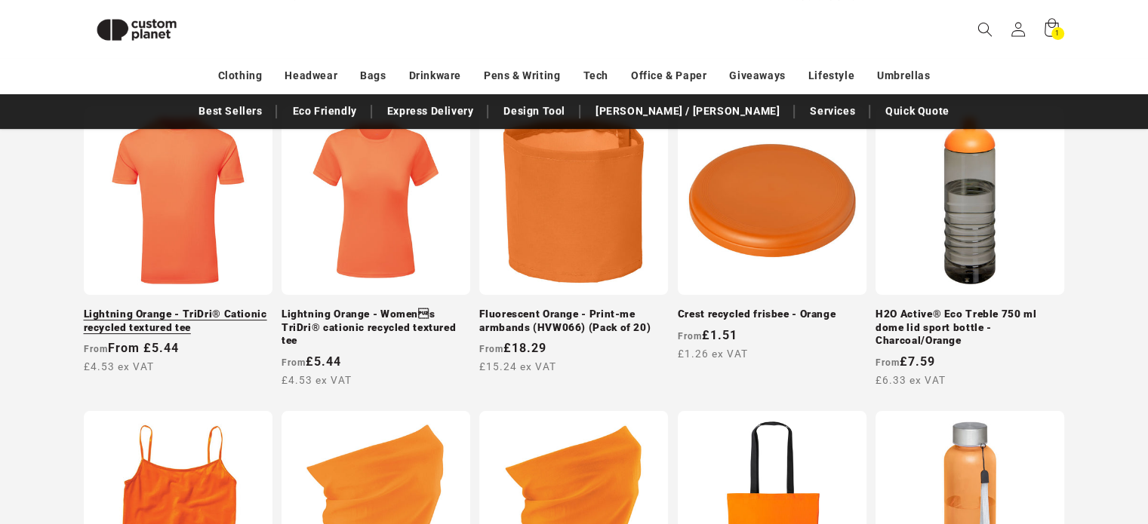
click at [196, 308] on link "Lightning Orange - TriDri® Cationic recycled textured tee" at bounding box center [178, 321] width 189 height 26
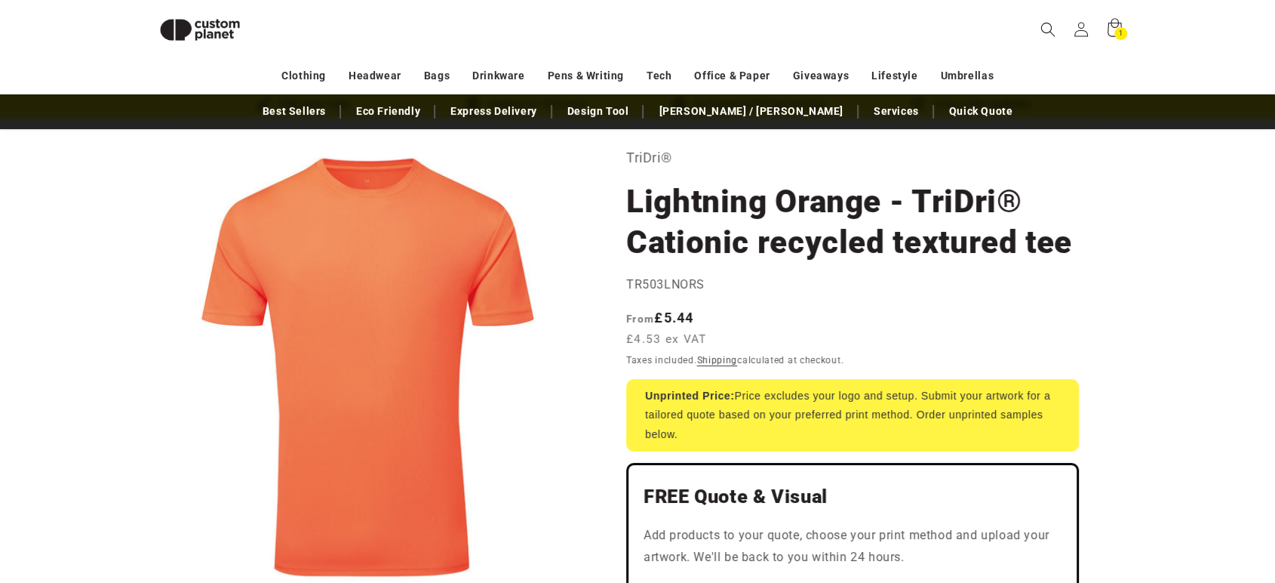
scroll to position [68, 0]
drag, startPoint x: 998, startPoint y: 2, endPoint x: 549, endPoint y: 440, distance: 627.5
click at [147, 524] on button "Open media 1 in modal" at bounding box center [147, 586] width 0 height 0
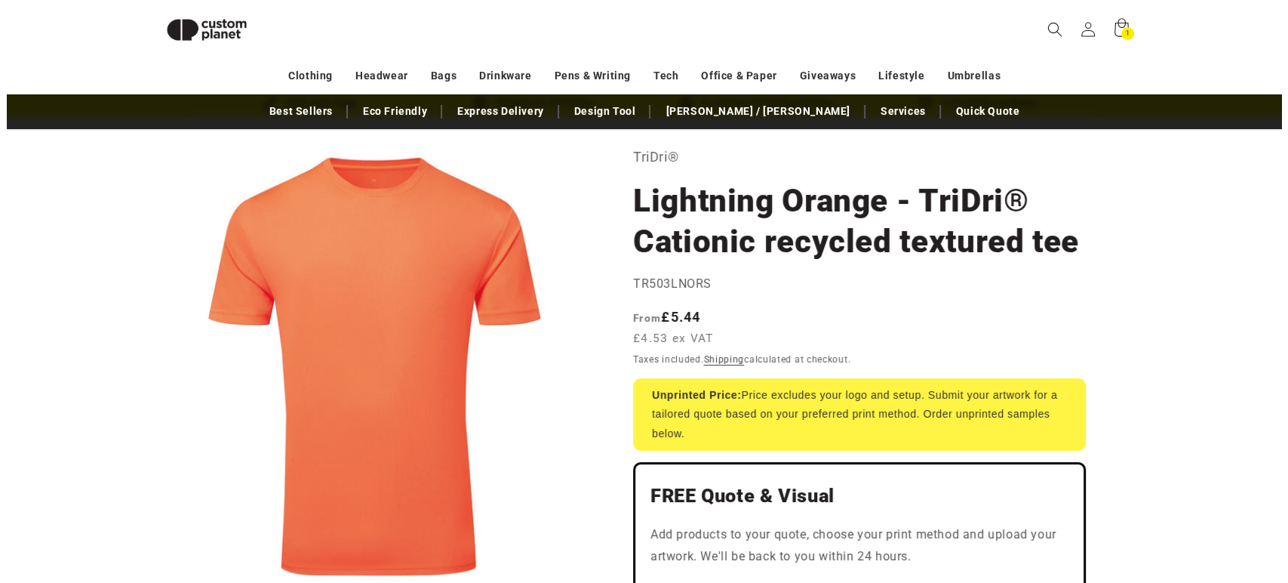
scroll to position [15, 0]
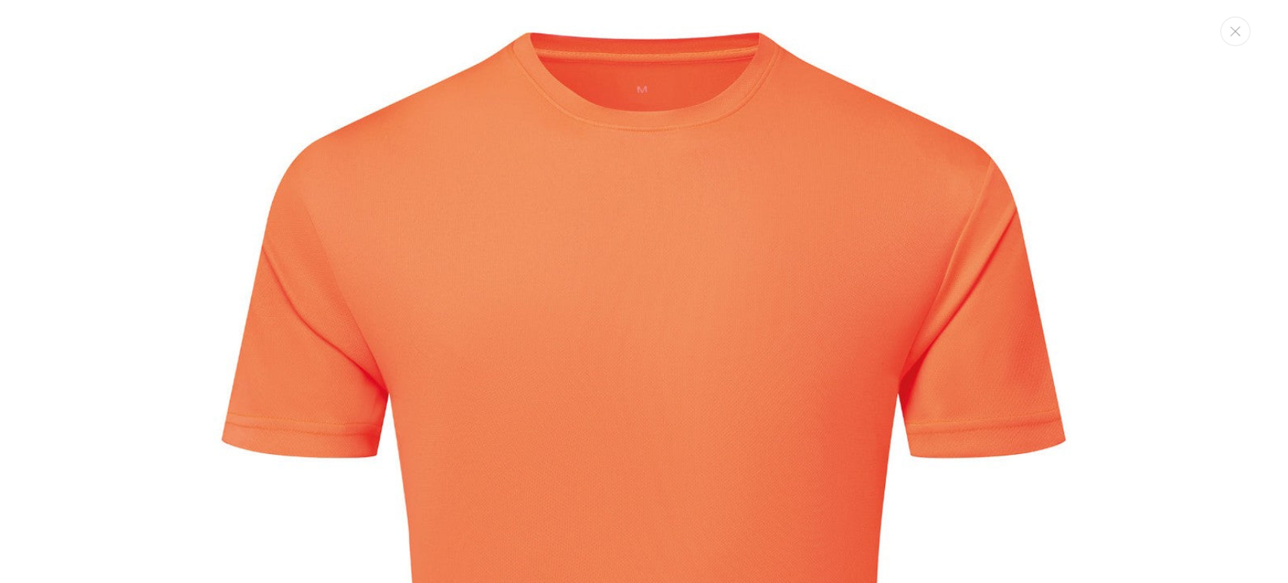
click at [1147, 53] on div "Media gallery" at bounding box center [644, 291] width 1288 height 583
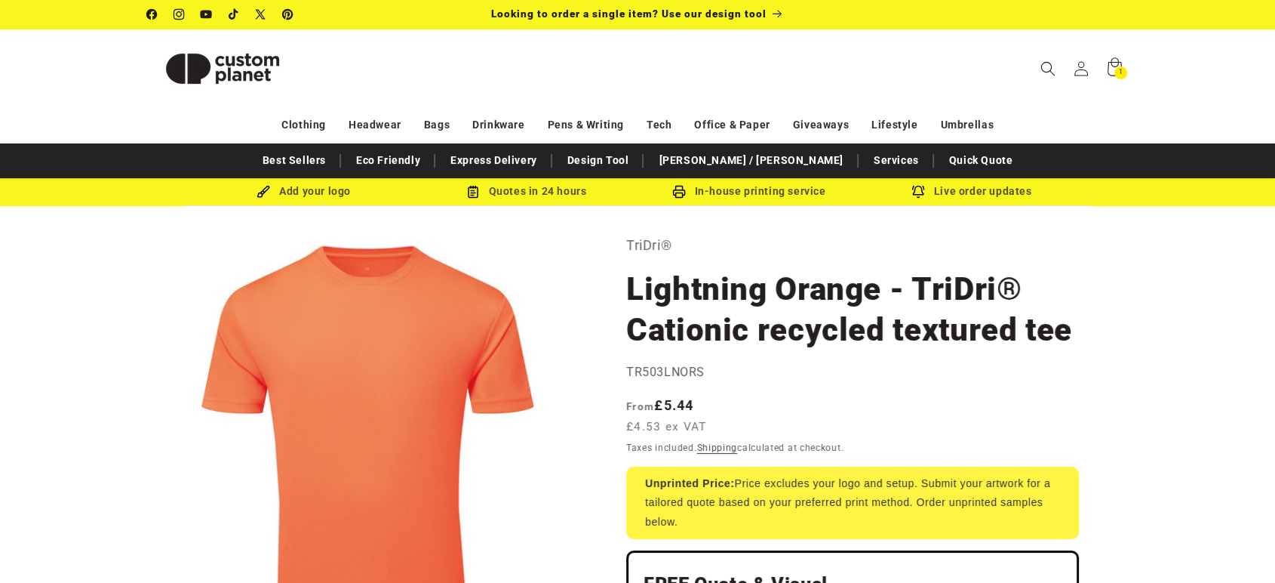
scroll to position [0, 0]
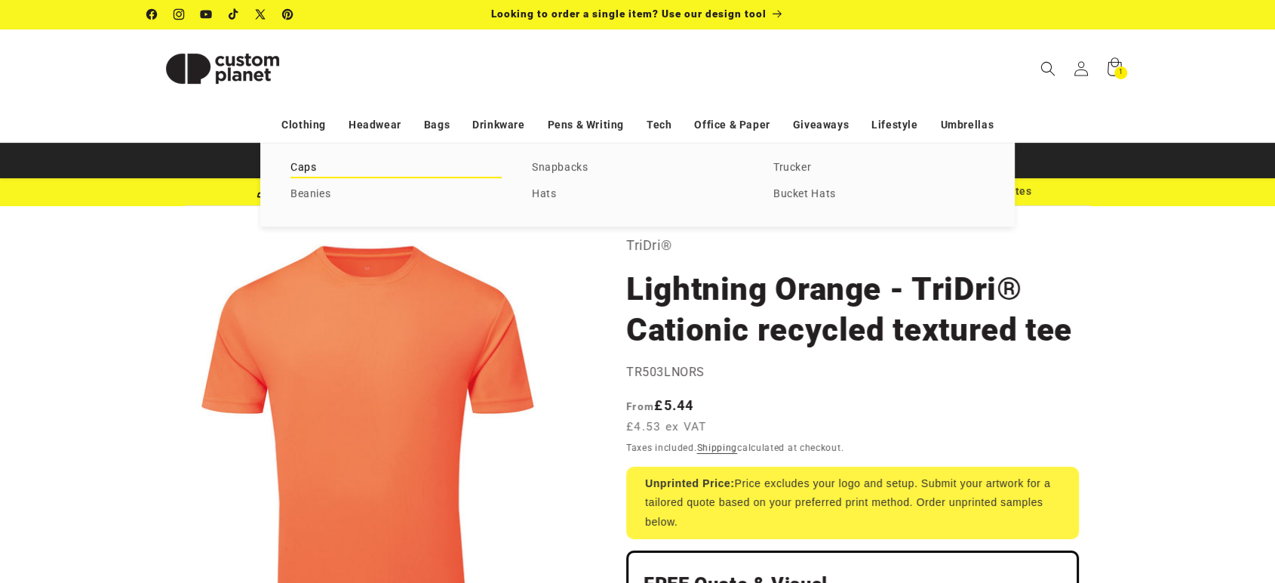
click at [326, 161] on link "Caps" at bounding box center [395, 168] width 211 height 20
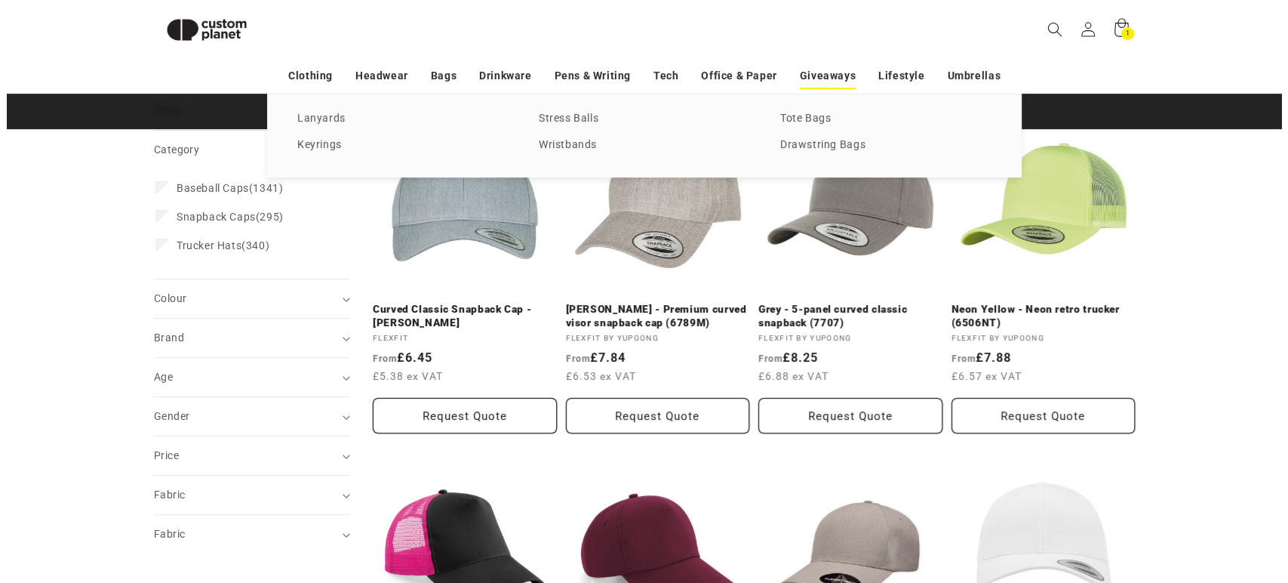
scroll to position [134, 0]
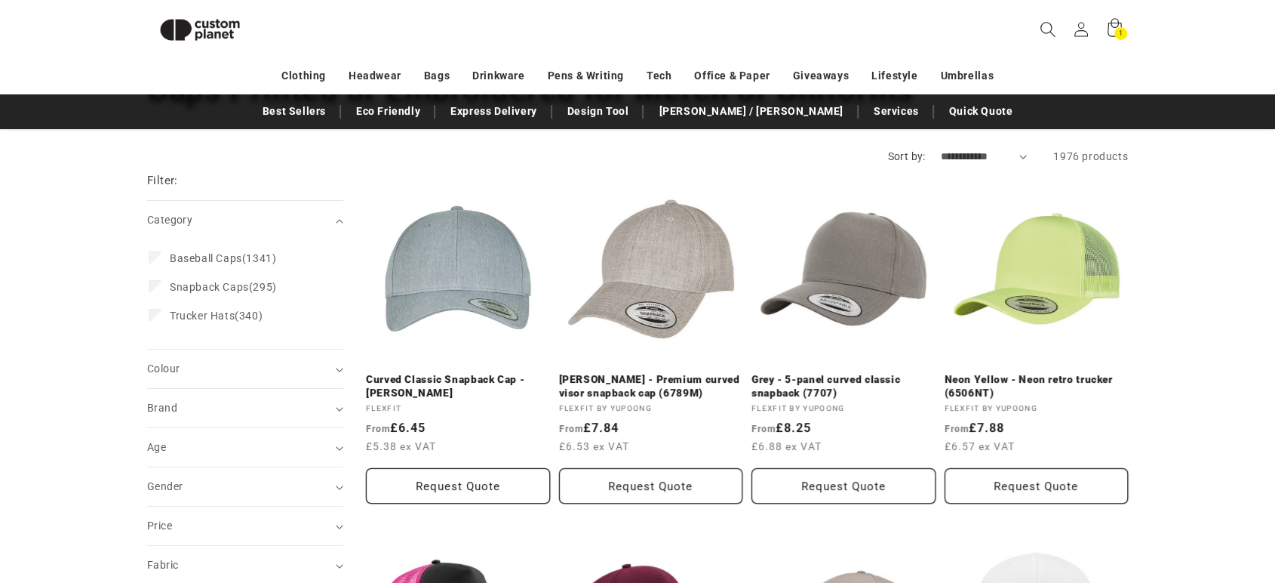
click at [1053, 25] on icon "Search" at bounding box center [1048, 29] width 16 height 16
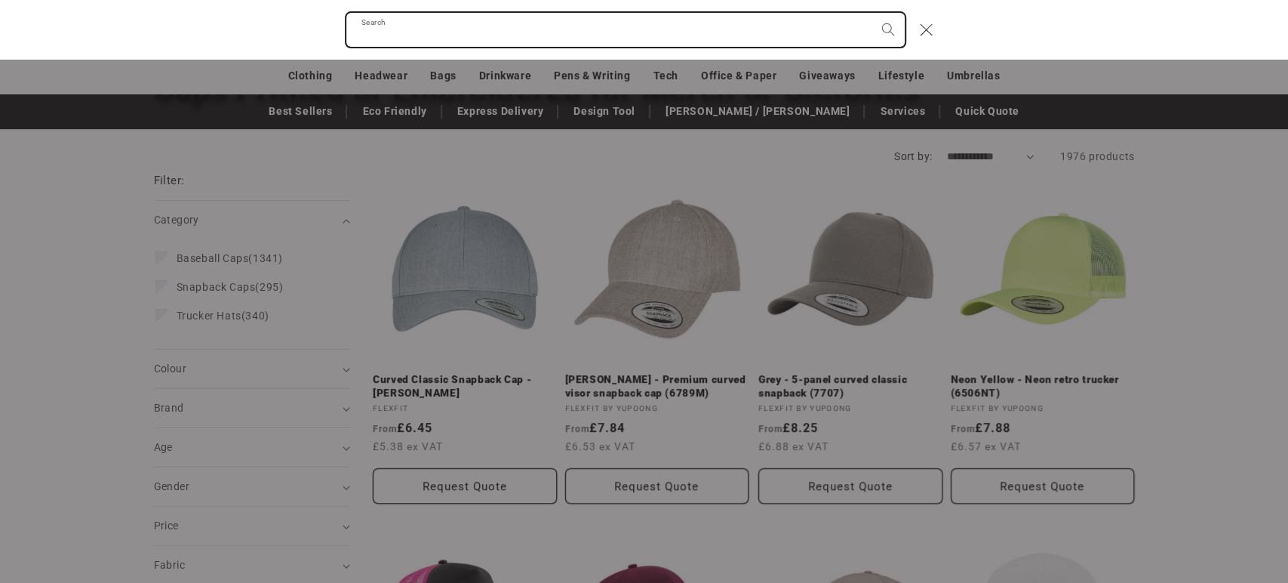
paste input "**********"
type input "**********"
click at [871, 13] on button "Search" at bounding box center [887, 29] width 33 height 33
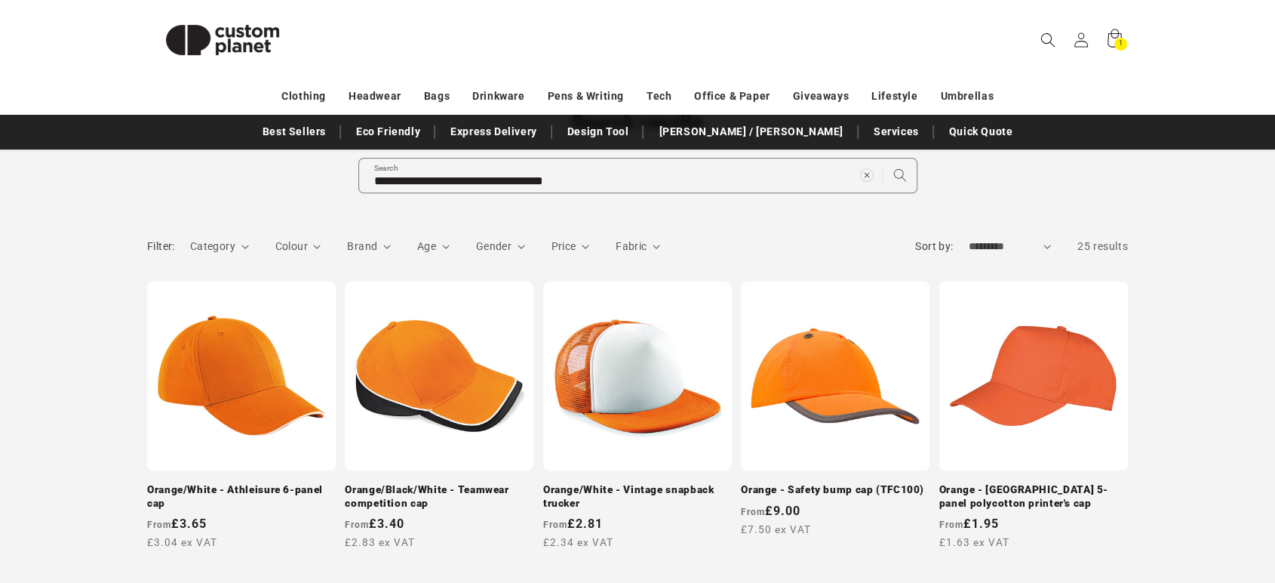
scroll to position [140, 0]
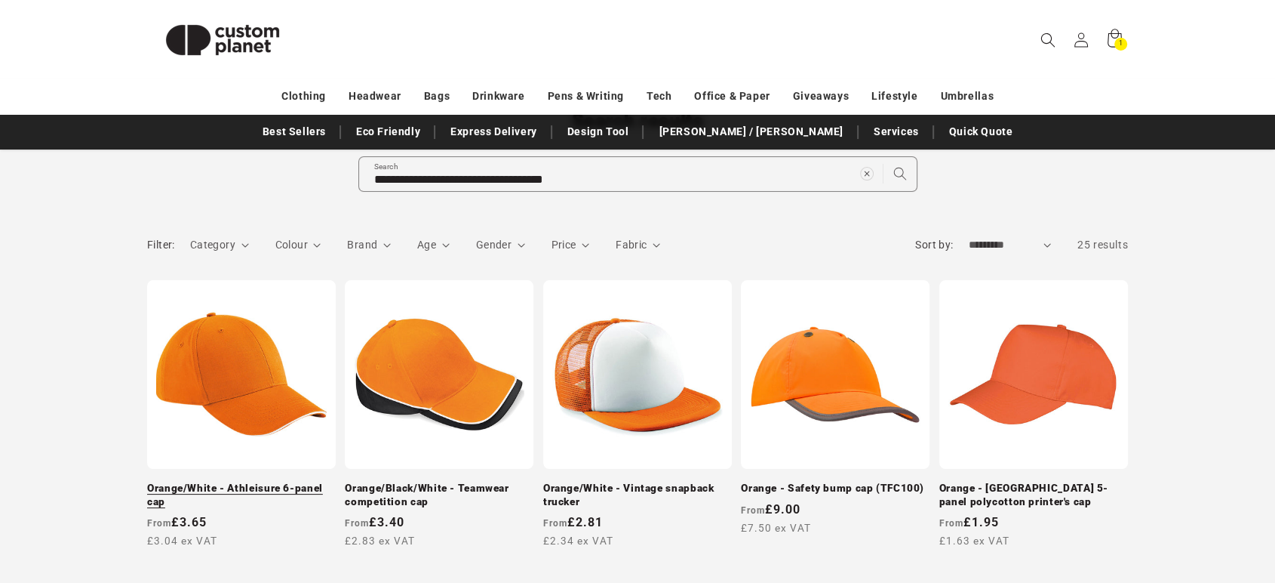
click at [320, 481] on link "Orange/White - Athleisure 6-panel cap" at bounding box center [241, 494] width 189 height 26
